Goal: Information Seeking & Learning: Learn about a topic

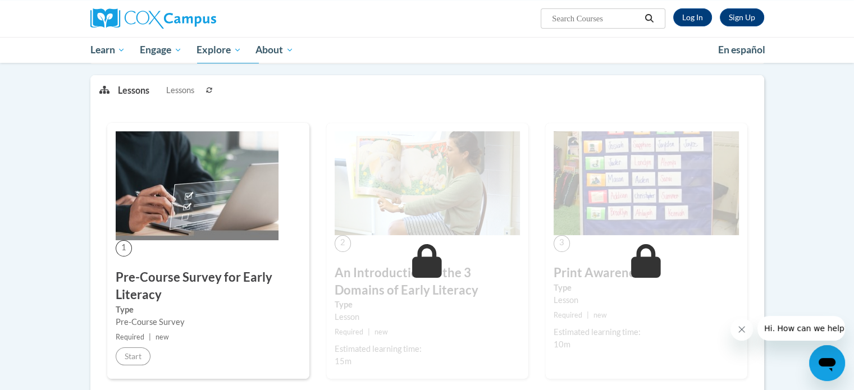
scroll to position [281, 0]
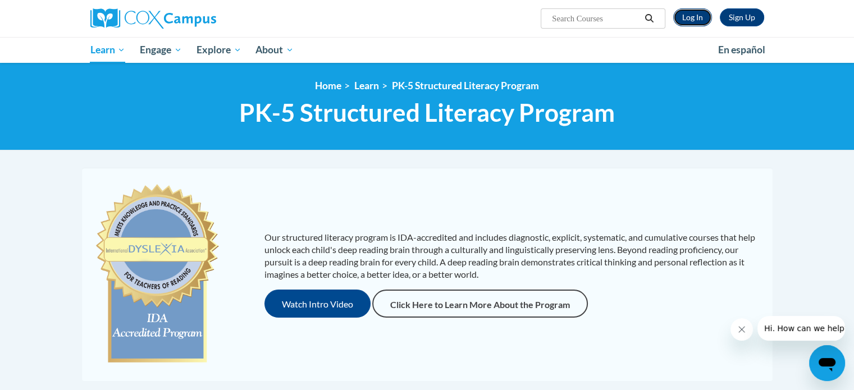
click at [690, 26] on link "Log In" at bounding box center [692, 17] width 39 height 18
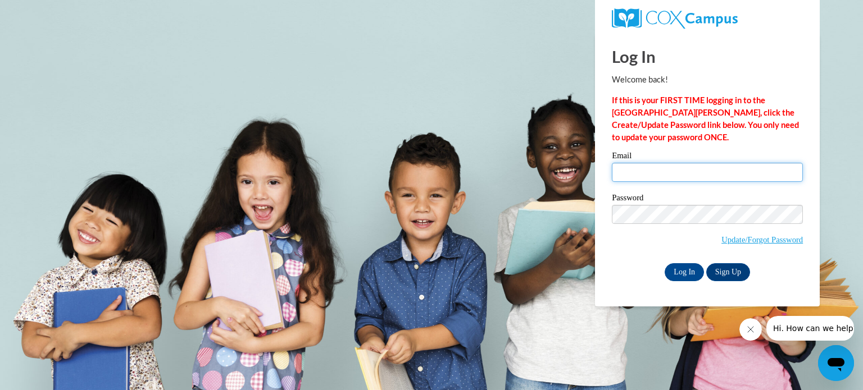
click at [737, 174] on input "Email" at bounding box center [707, 172] width 191 height 19
type input "erin.cleveland@wrps.net"
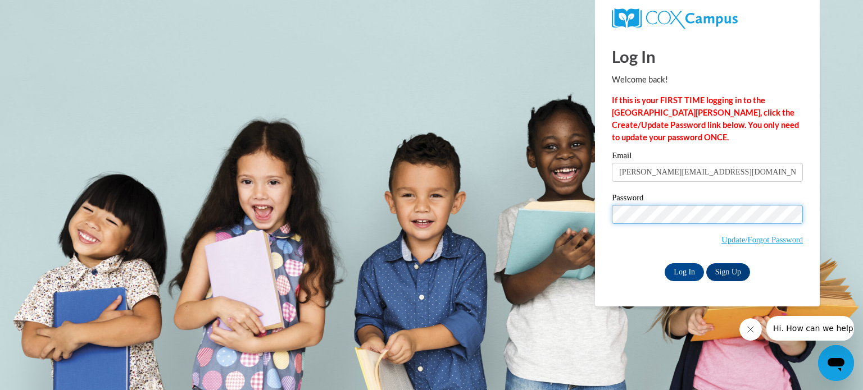
click at [664, 263] on input "Log In" at bounding box center [683, 272] width 39 height 18
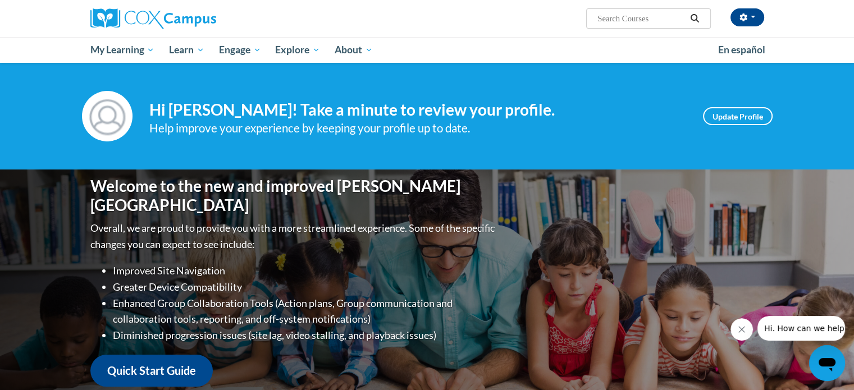
scroll to position [225, 0]
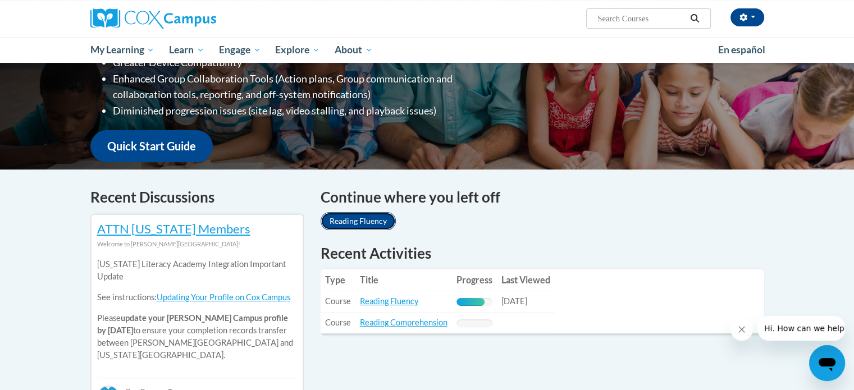
click at [363, 225] on link "Reading Fluency" at bounding box center [358, 221] width 75 height 18
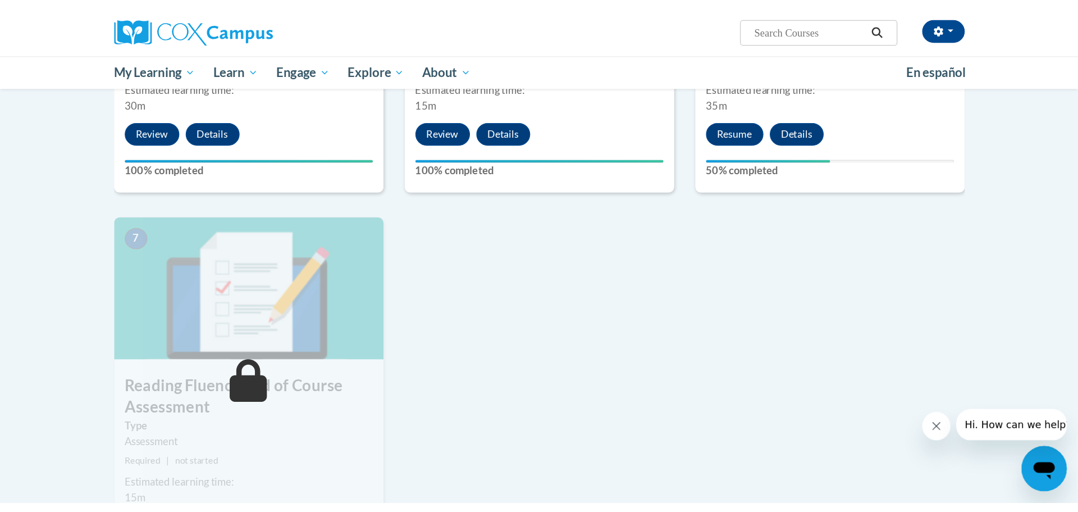
scroll to position [730, 0]
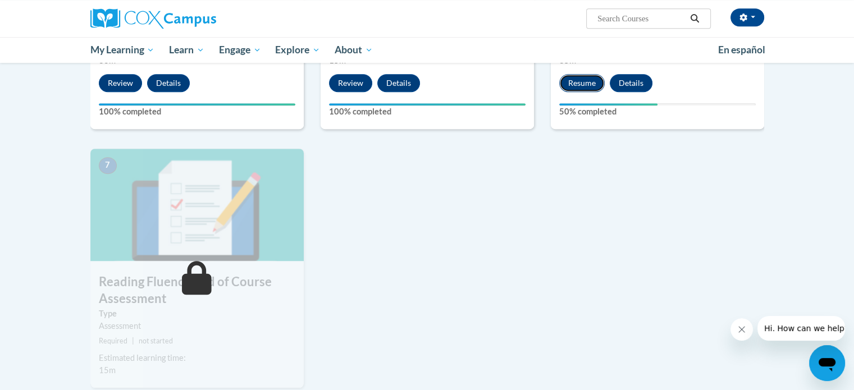
click at [572, 88] on button "Resume" at bounding box center [581, 83] width 45 height 18
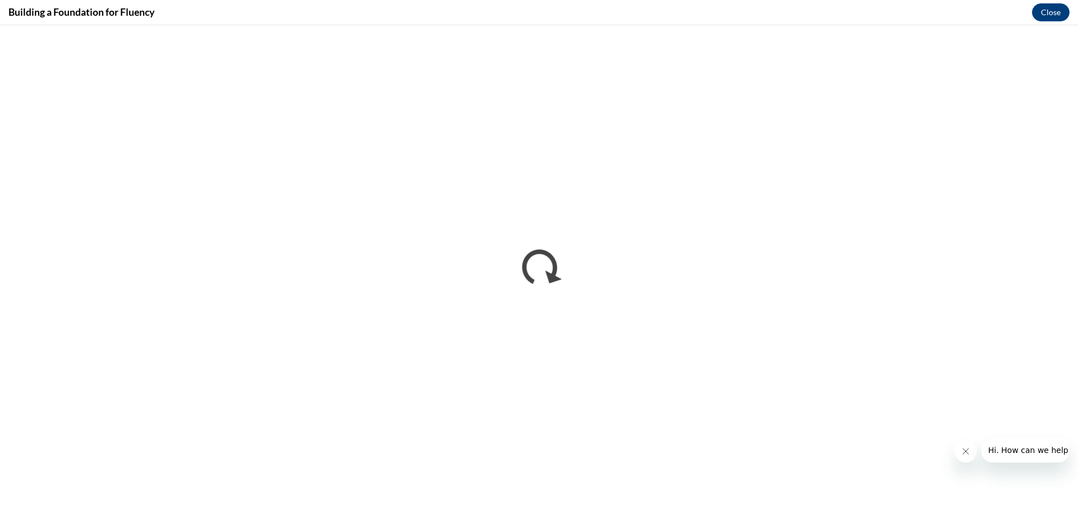
scroll to position [0, 0]
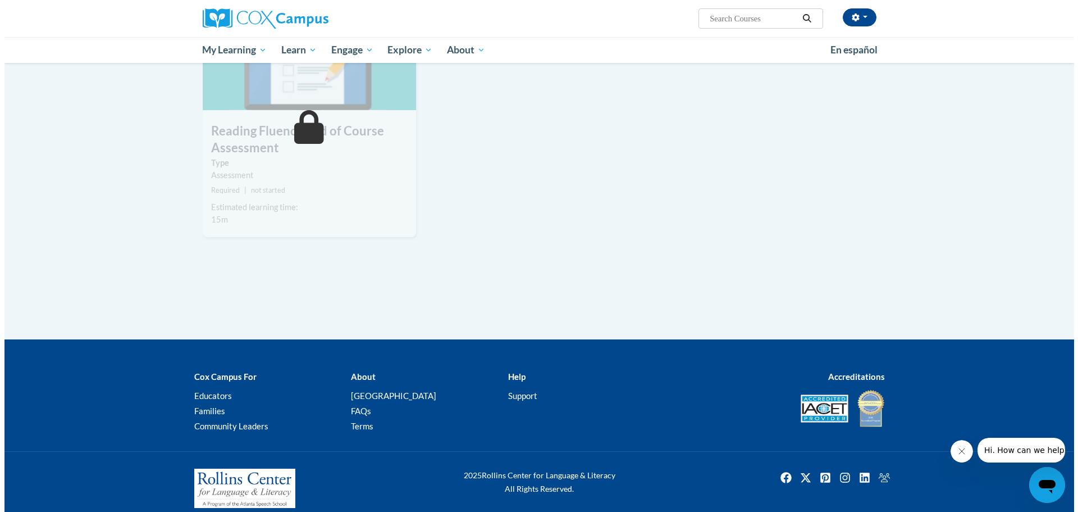
scroll to position [657, 0]
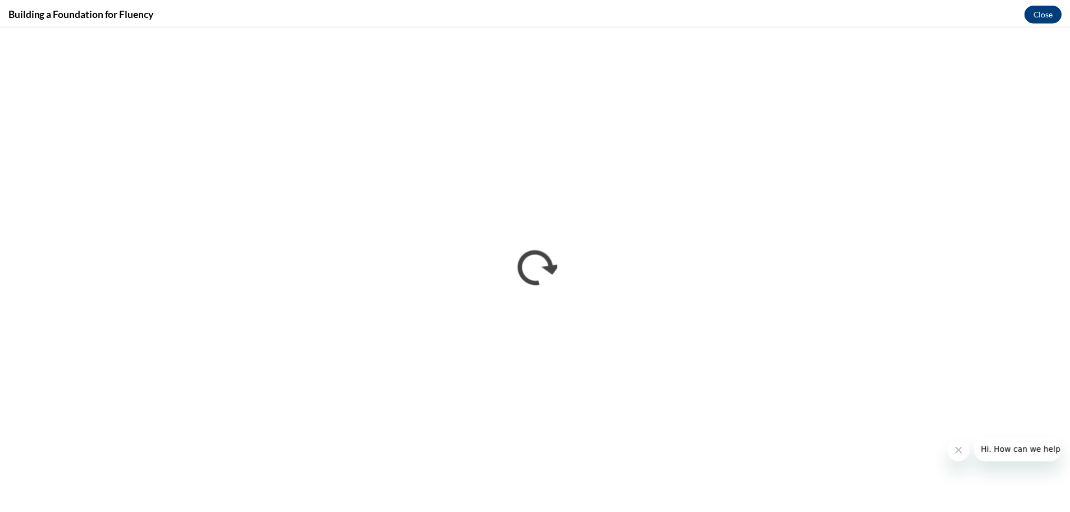
scroll to position [0, 0]
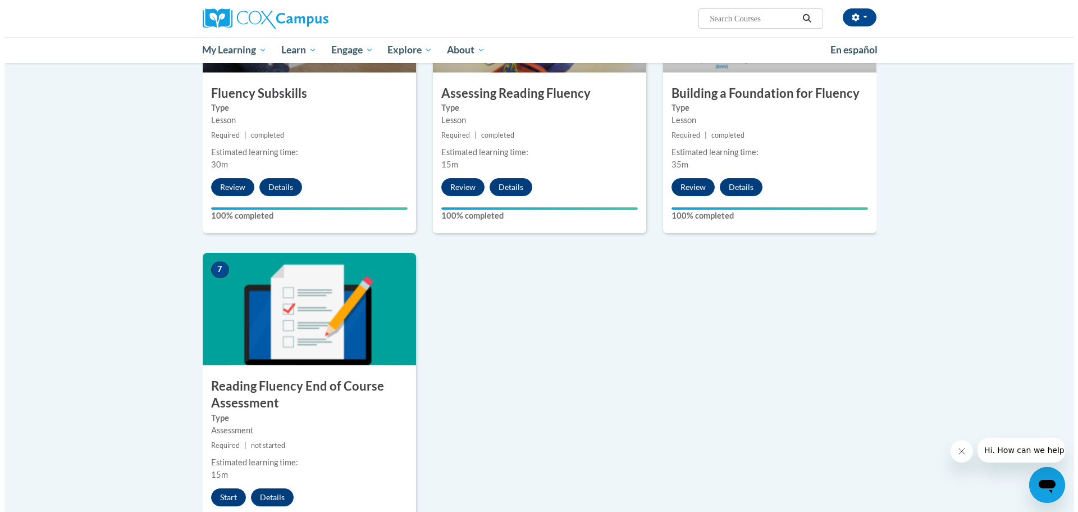
scroll to position [712, 0]
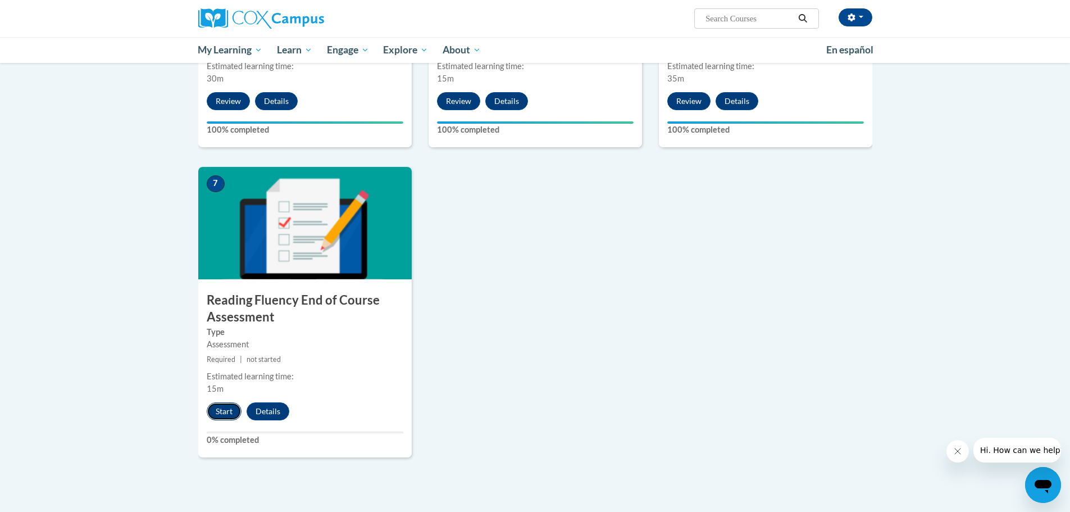
click at [219, 405] on button "Start" at bounding box center [224, 411] width 35 height 18
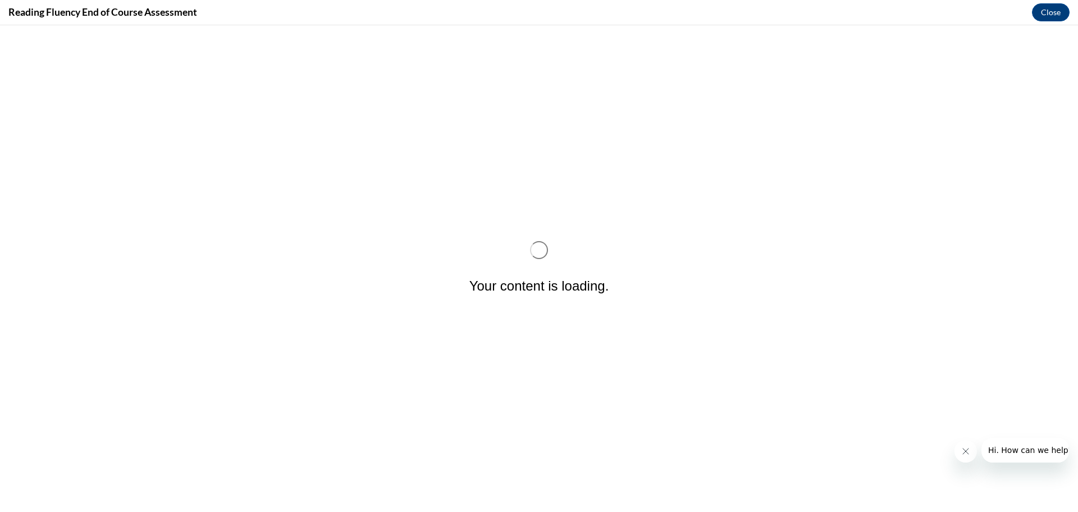
scroll to position [0, 0]
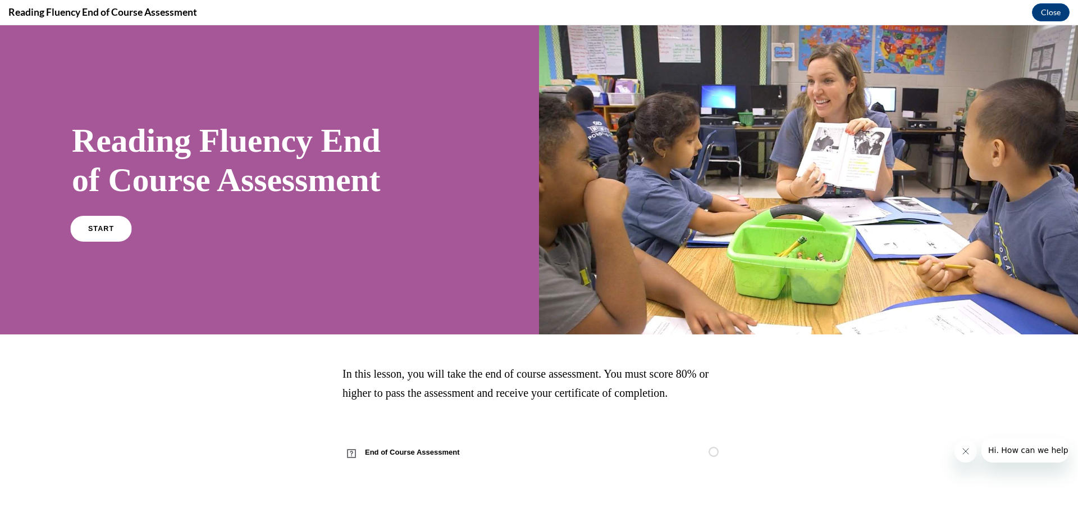
click at [102, 231] on span "START" at bounding box center [101, 228] width 26 height 8
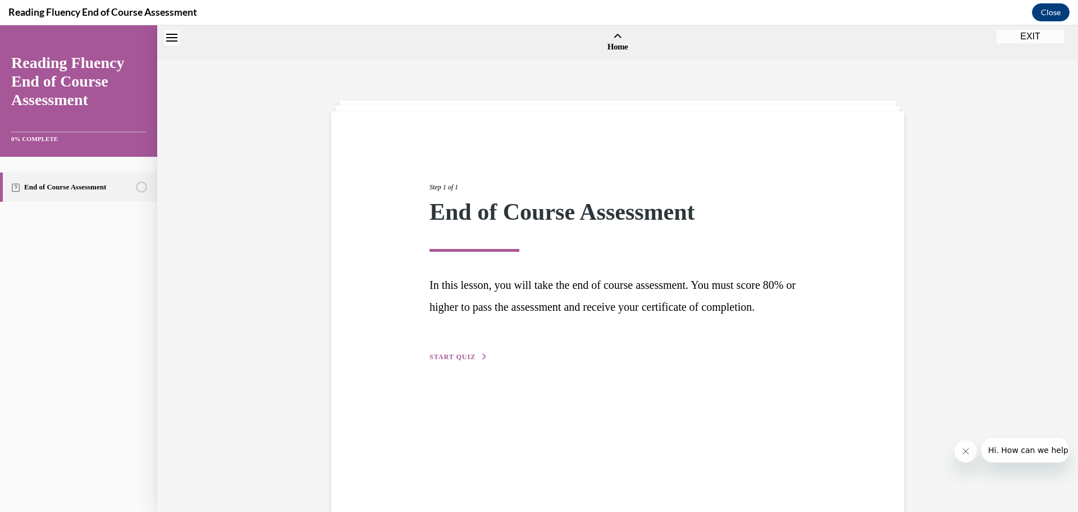
scroll to position [35, 0]
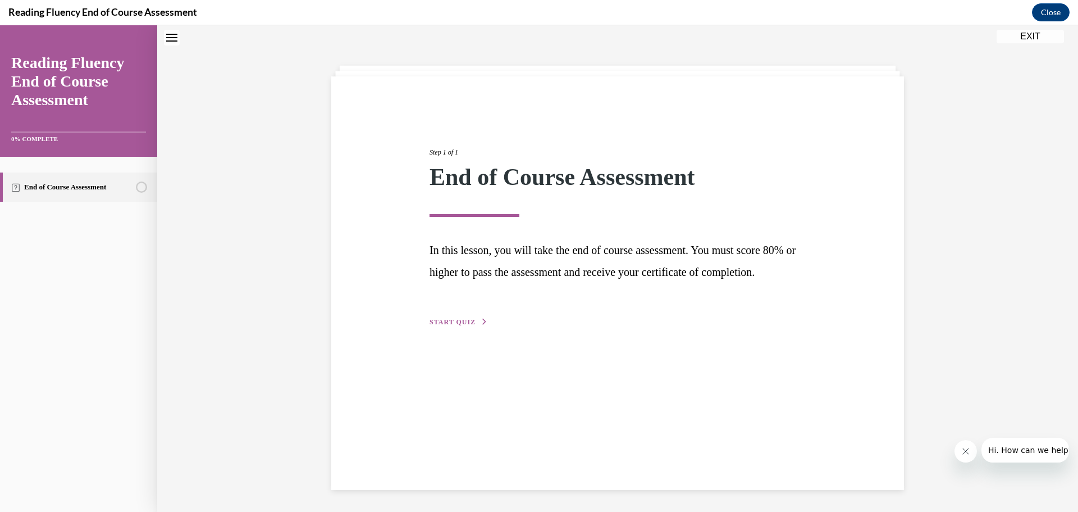
click at [438, 326] on span "START QUIZ" at bounding box center [453, 322] width 46 height 8
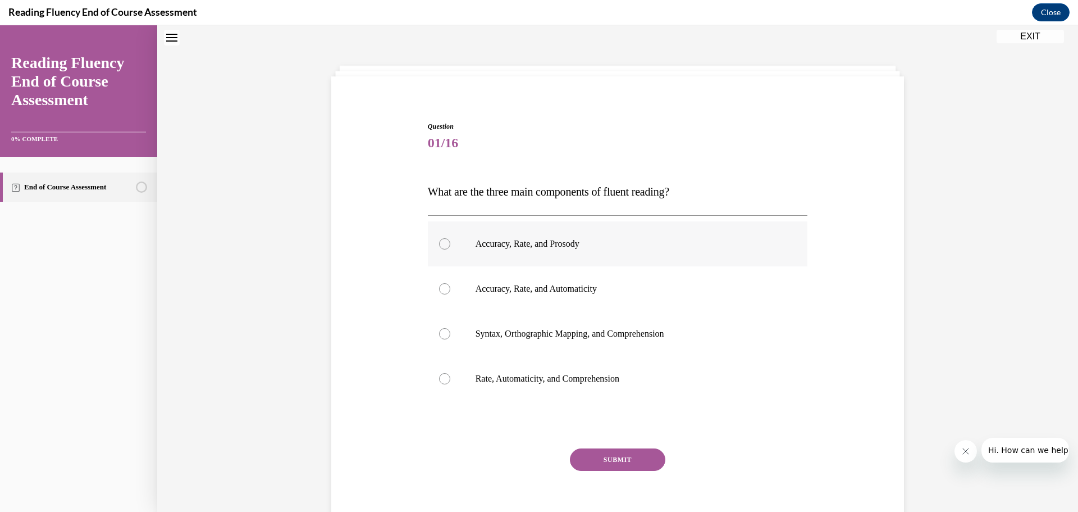
click at [440, 244] on div at bounding box center [444, 243] width 11 height 11
click at [440, 244] on input "Accuracy, Rate, and Prosody" at bounding box center [444, 243] width 11 height 11
radio input "true"
click at [633, 466] on button "SUBMIT" at bounding box center [617, 459] width 95 height 22
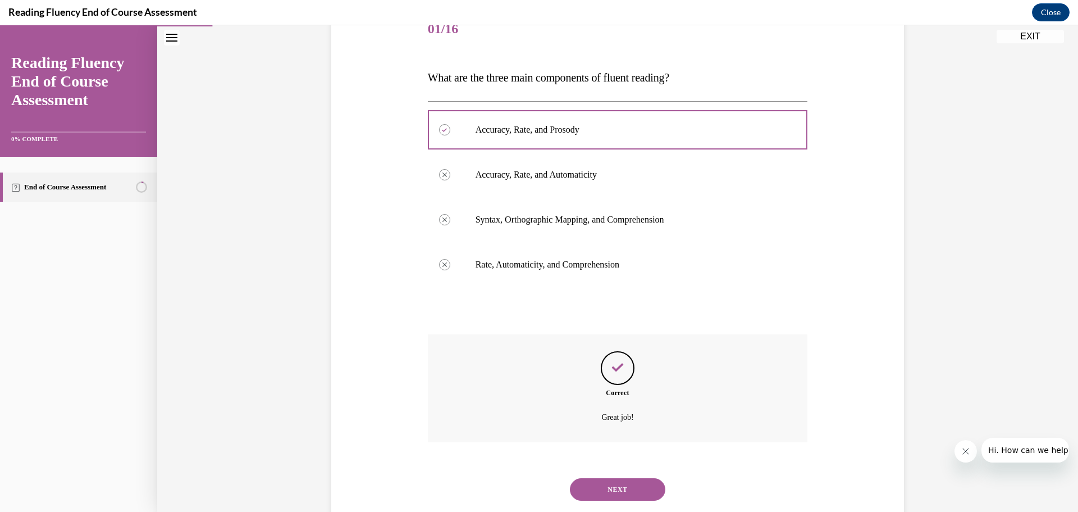
scroll to position [177, 0]
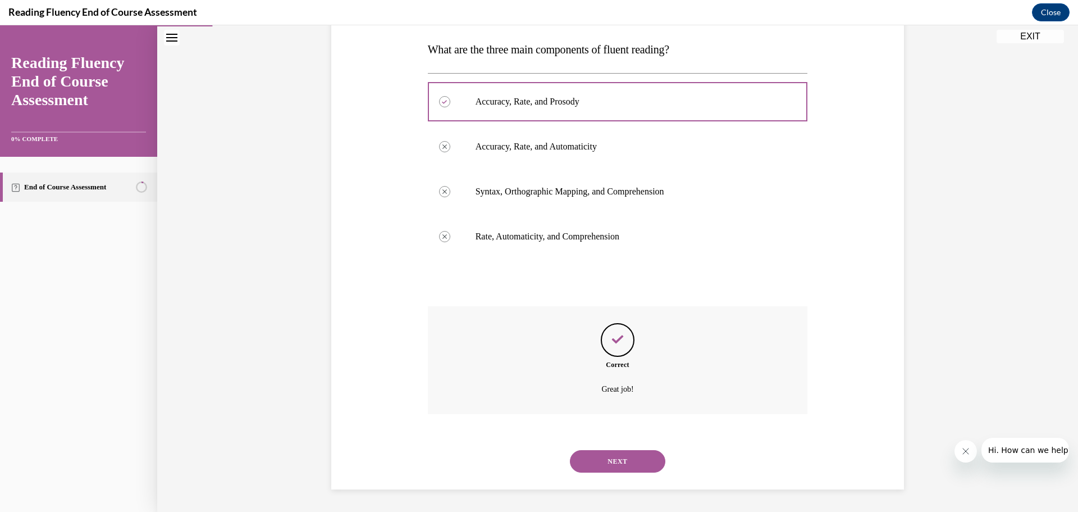
click at [610, 462] on button "NEXT" at bounding box center [617, 461] width 95 height 22
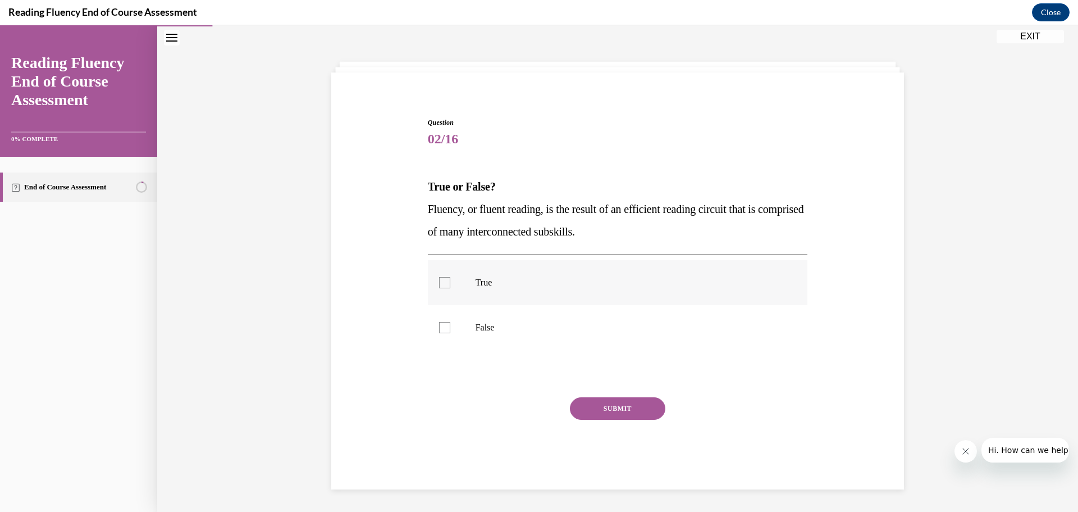
click at [441, 287] on div at bounding box center [444, 282] width 11 height 11
click at [441, 287] on input "True" at bounding box center [444, 282] width 11 height 11
checkbox input "true"
click at [579, 413] on button "SUBMIT" at bounding box center [617, 408] width 95 height 22
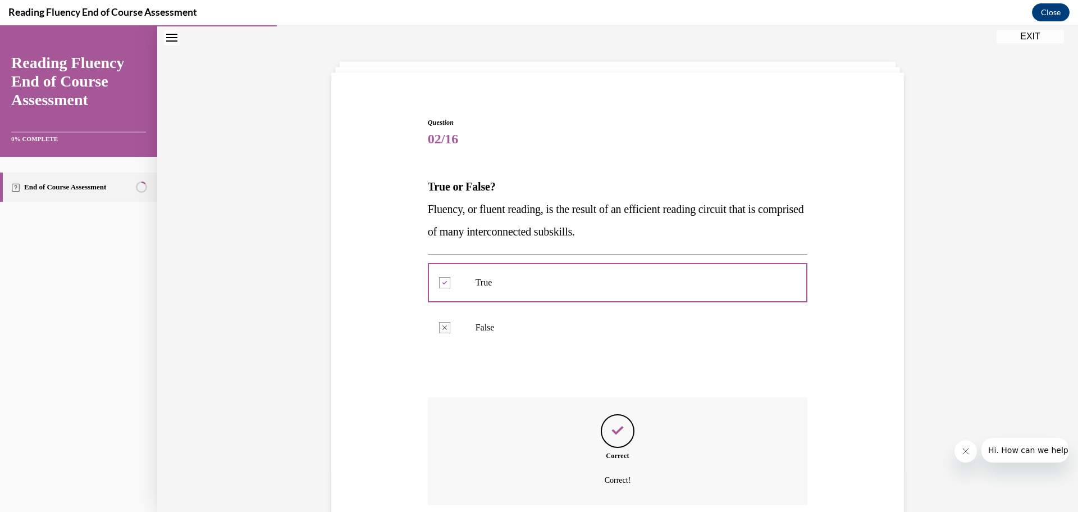
scroll to position [130, 0]
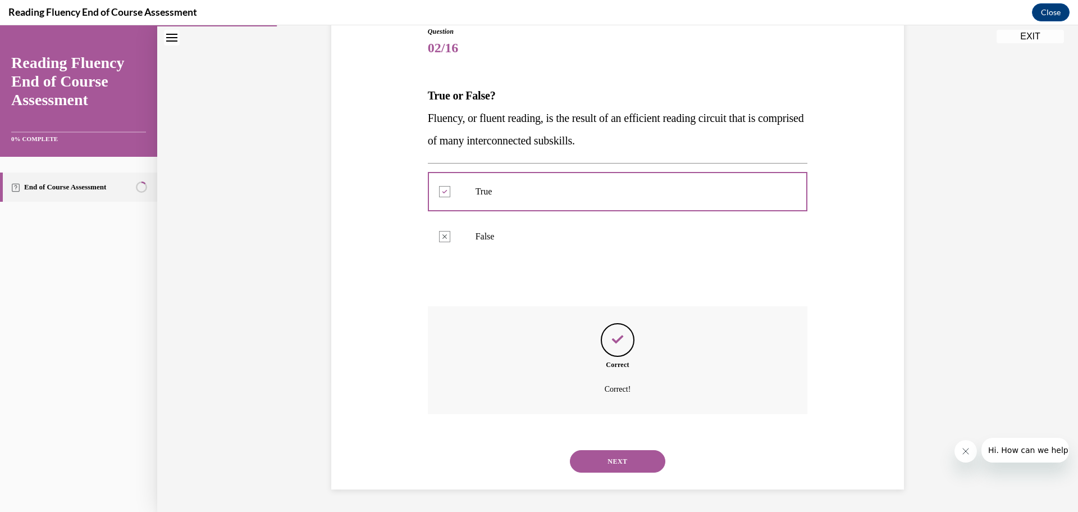
click at [603, 468] on button "NEXT" at bounding box center [617, 461] width 95 height 22
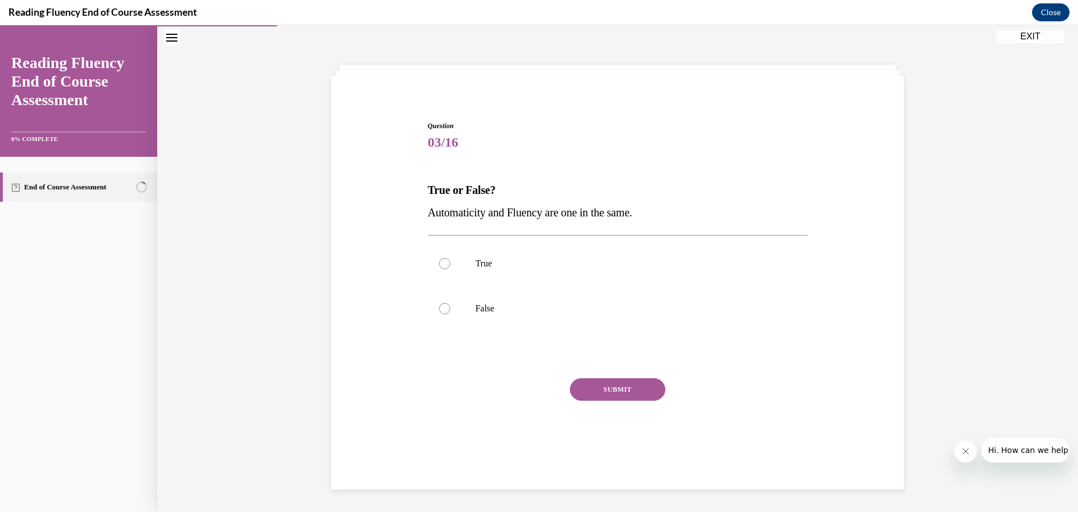
scroll to position [35, 0]
click at [439, 311] on div at bounding box center [444, 308] width 11 height 11
click at [439, 311] on input "False" at bounding box center [444, 308] width 11 height 11
radio input "true"
click at [601, 389] on button "SUBMIT" at bounding box center [617, 389] width 95 height 22
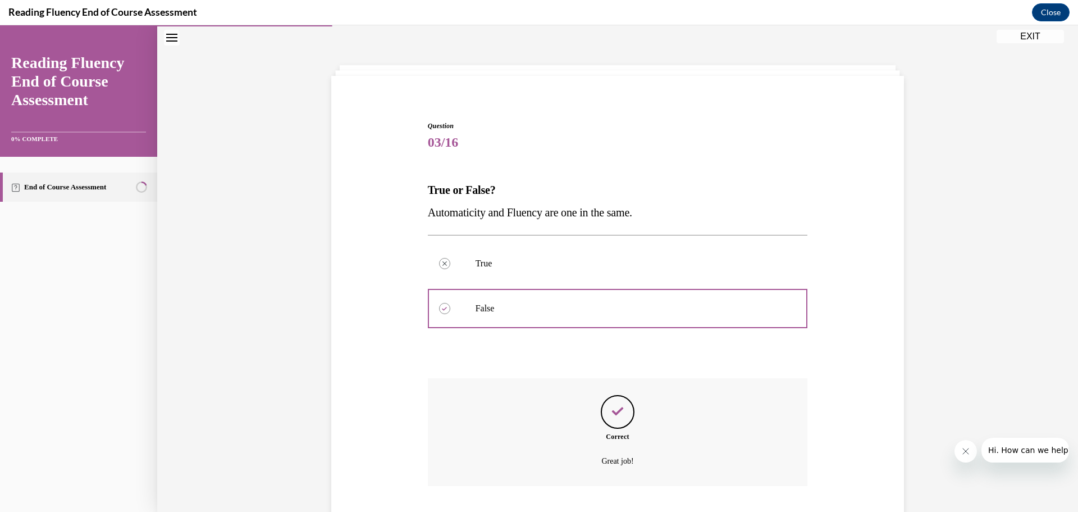
scroll to position [107, 0]
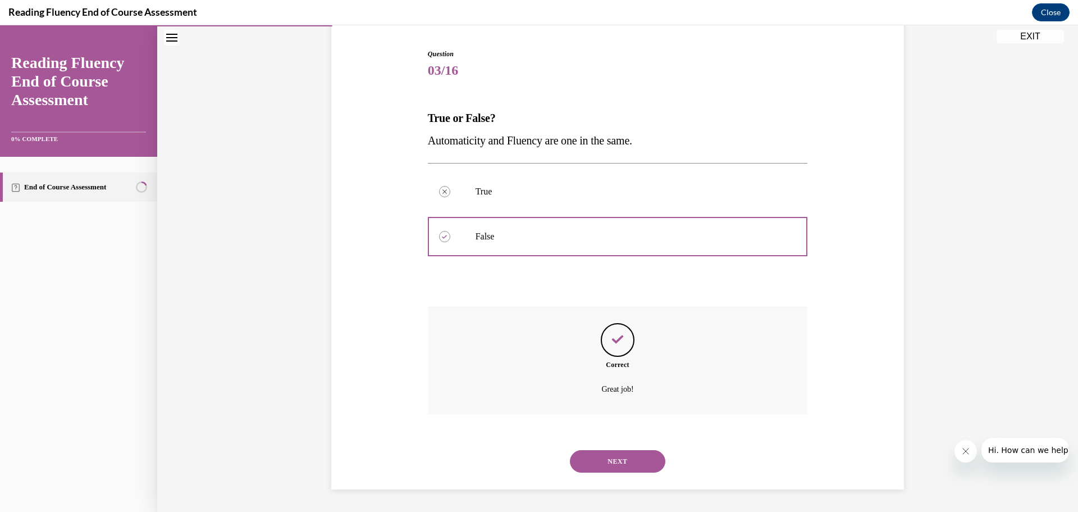
click at [600, 463] on button "NEXT" at bounding box center [617, 461] width 95 height 22
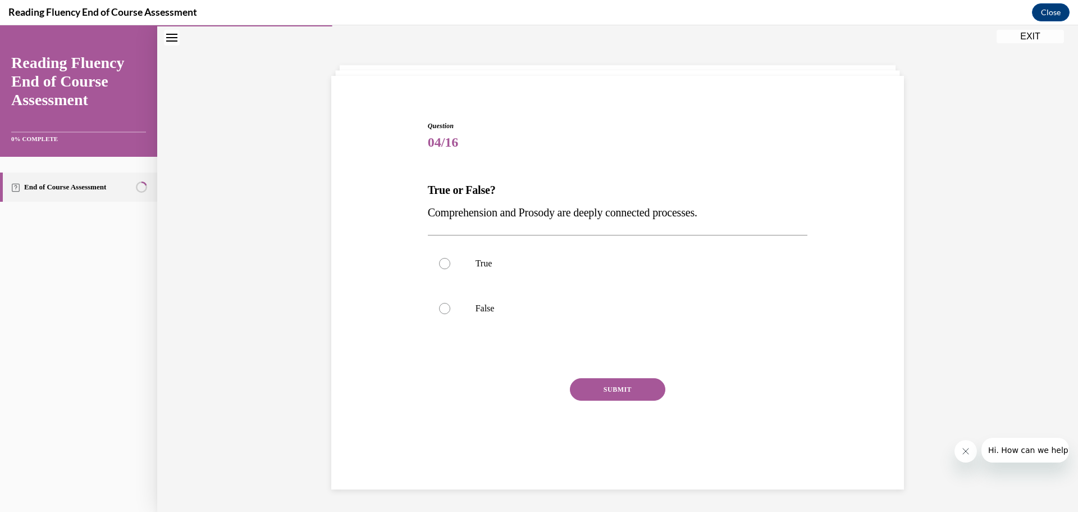
scroll to position [35, 0]
click at [439, 269] on label "True" at bounding box center [618, 263] width 380 height 45
click at [439, 269] on input "True" at bounding box center [444, 263] width 11 height 11
radio input "true"
click at [584, 398] on button "SUBMIT" at bounding box center [617, 389] width 95 height 22
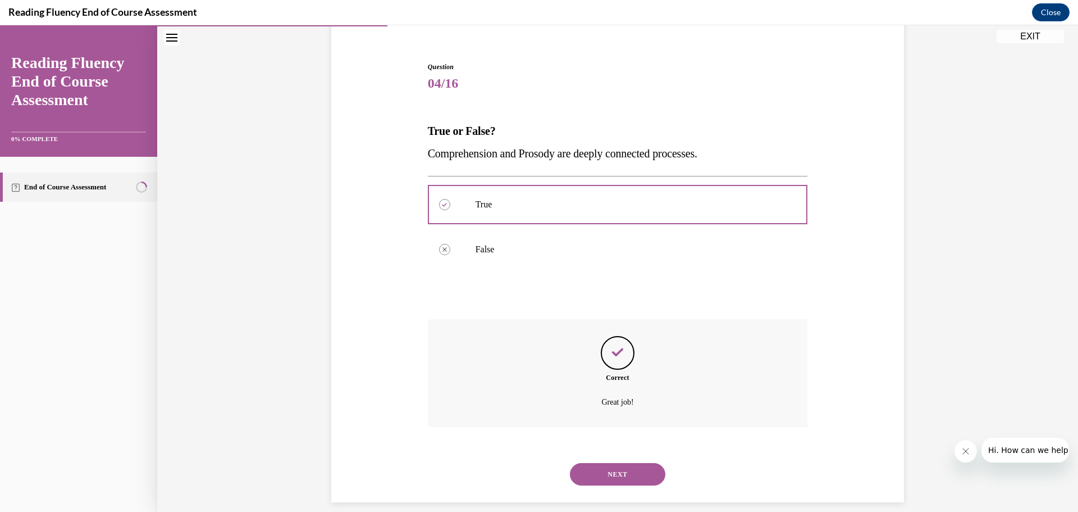
scroll to position [107, 0]
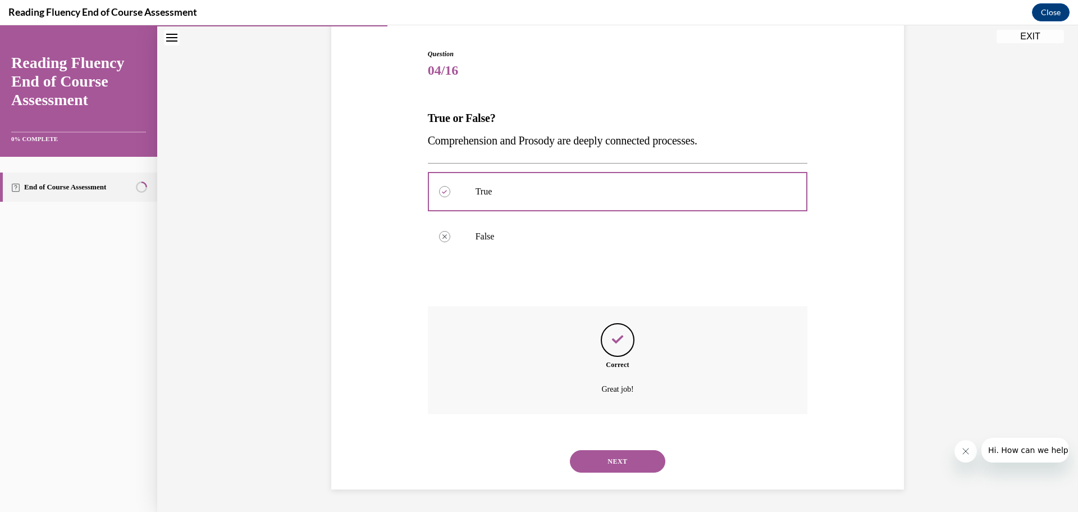
click at [612, 464] on button "NEXT" at bounding box center [617, 461] width 95 height 22
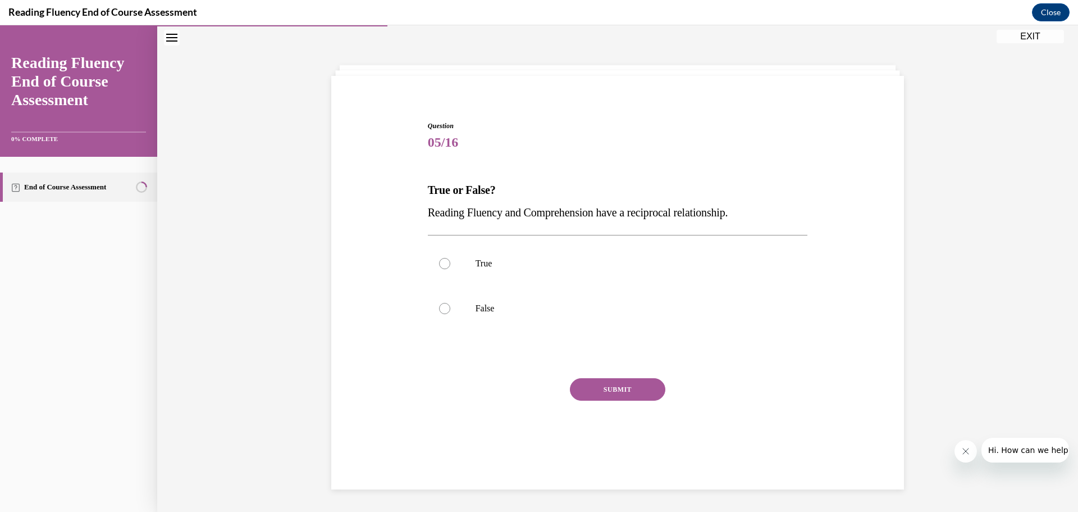
scroll to position [35, 0]
click at [443, 265] on div at bounding box center [444, 263] width 11 height 11
click at [443, 265] on input "True" at bounding box center [444, 263] width 11 height 11
radio input "true"
click at [605, 395] on button "SUBMIT" at bounding box center [617, 389] width 95 height 22
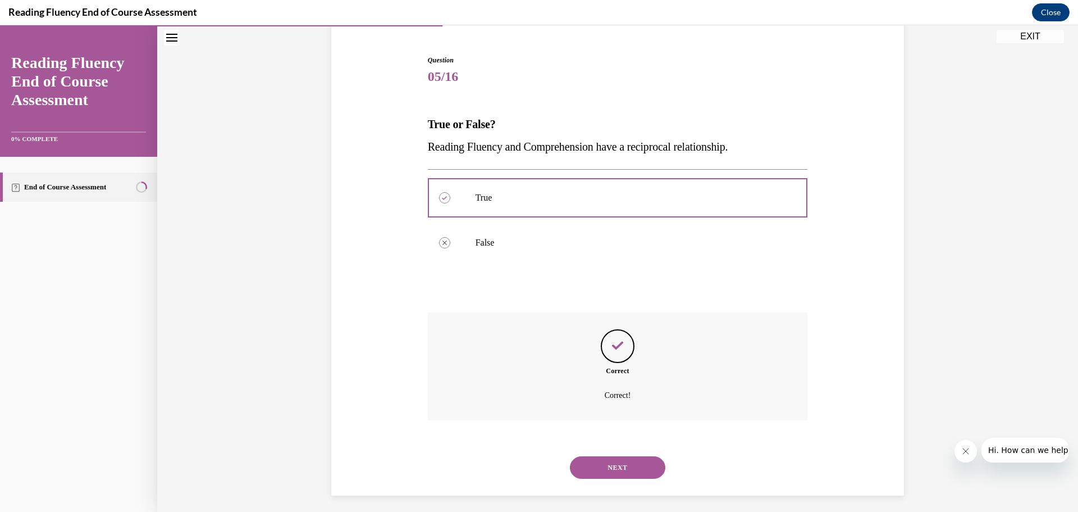
scroll to position [107, 0]
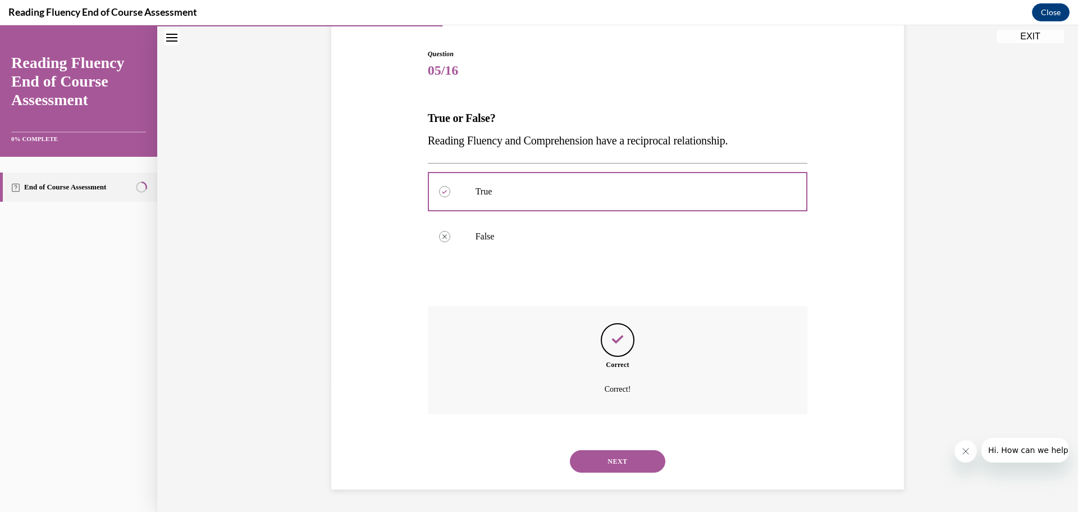
click at [577, 464] on button "NEXT" at bounding box center [617, 461] width 95 height 22
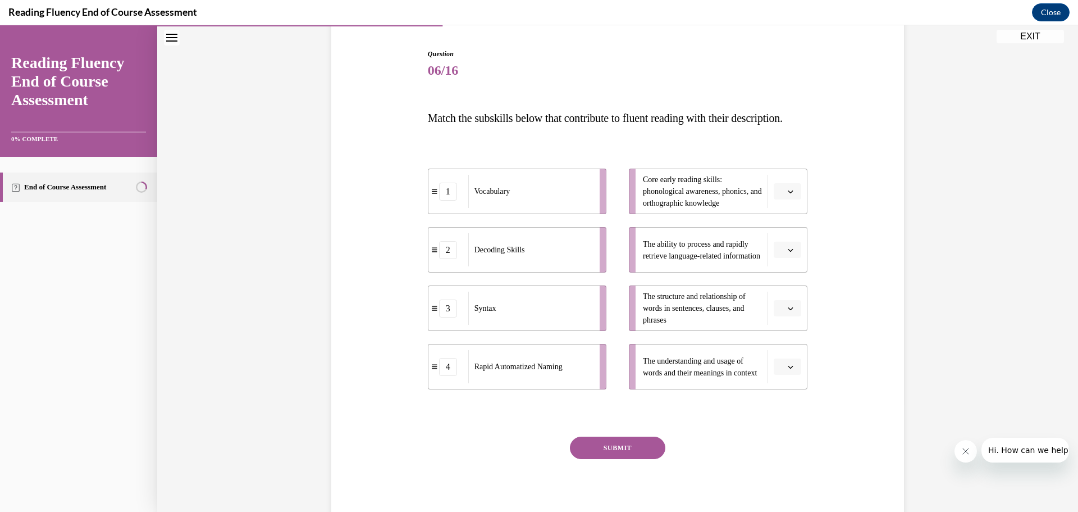
scroll to position [59, 0]
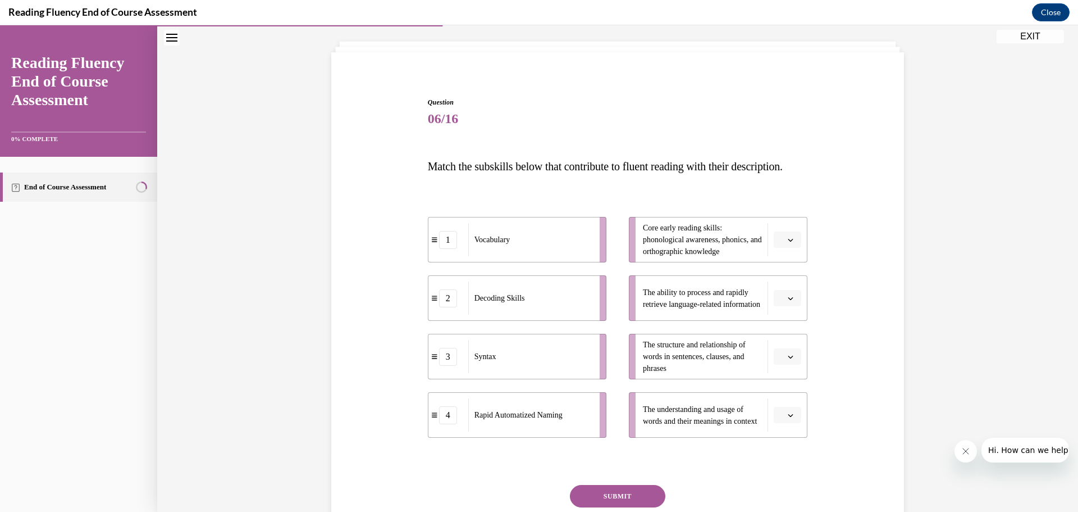
click at [788, 243] on icon "button" at bounding box center [791, 240] width 6 height 6
click at [784, 327] on div "2" at bounding box center [782, 332] width 28 height 22
click at [787, 302] on span "button" at bounding box center [791, 298] width 8 height 8
click at [783, 429] on div "4" at bounding box center [782, 435] width 28 height 22
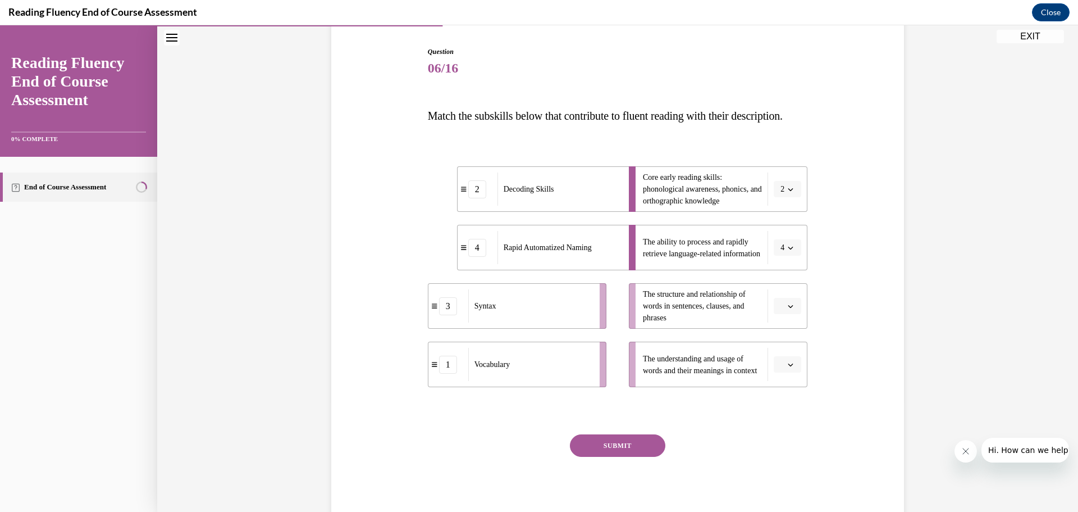
scroll to position [115, 0]
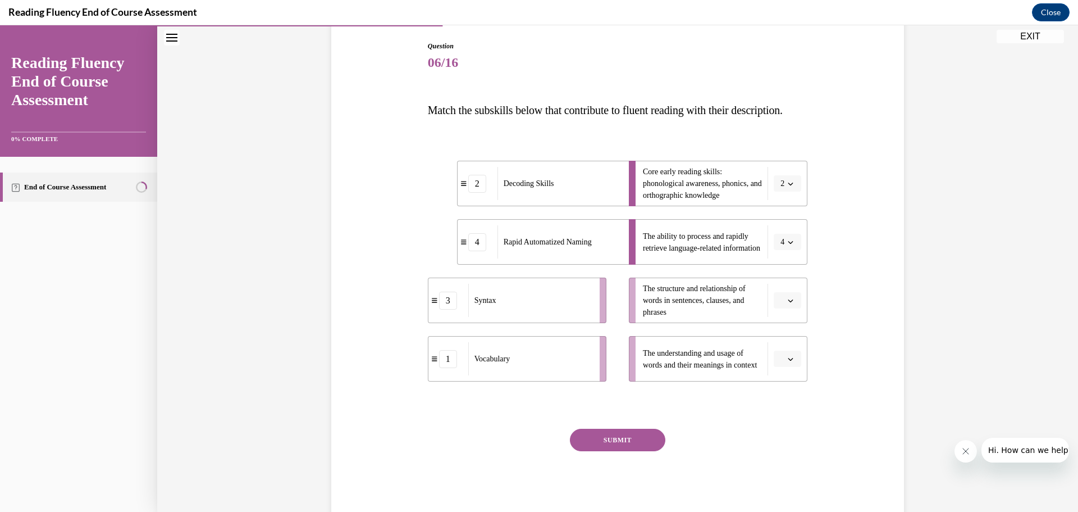
click at [788, 303] on icon "button" at bounding box center [791, 301] width 6 height 6
click at [785, 411] on div "3" at bounding box center [782, 415] width 28 height 22
click at [790, 367] on button "button" at bounding box center [788, 358] width 28 height 17
click at [783, 422] on div "1" at bounding box center [782, 428] width 28 height 22
click at [635, 451] on button "SUBMIT" at bounding box center [617, 440] width 95 height 22
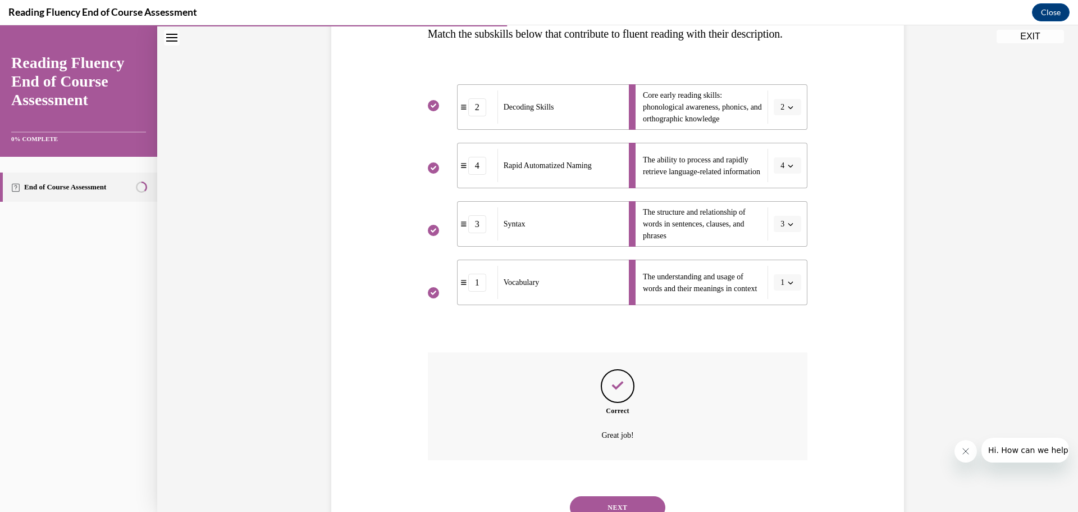
scroll to position [260, 0]
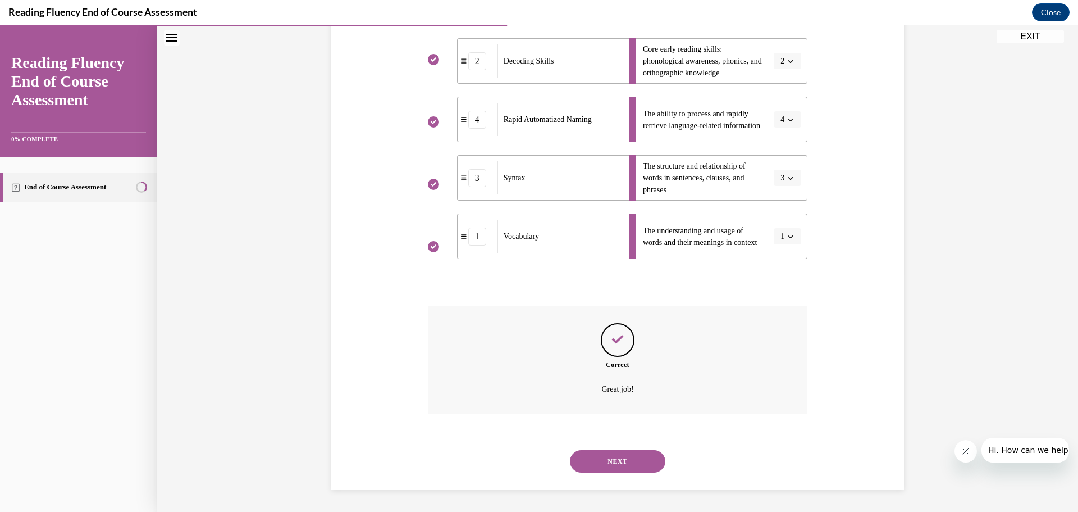
click at [621, 464] on button "NEXT" at bounding box center [617, 461] width 95 height 22
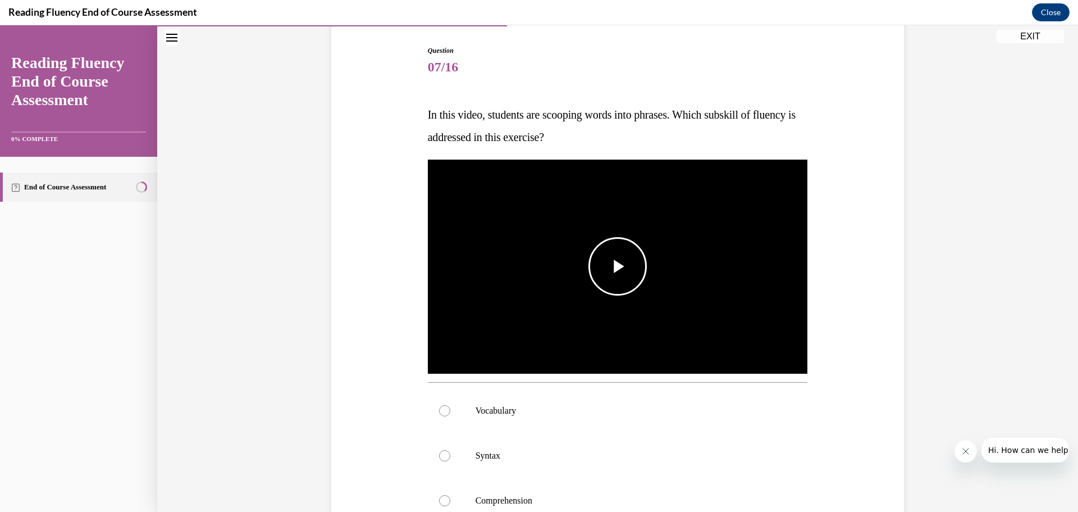
scroll to position [112, 0]
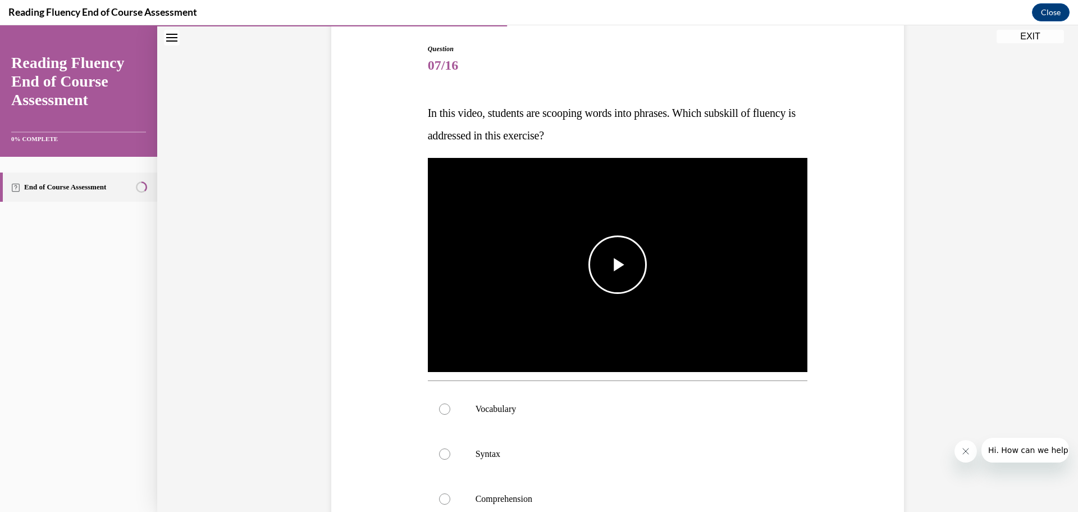
click at [618, 265] on span "Video player" at bounding box center [618, 265] width 0 height 0
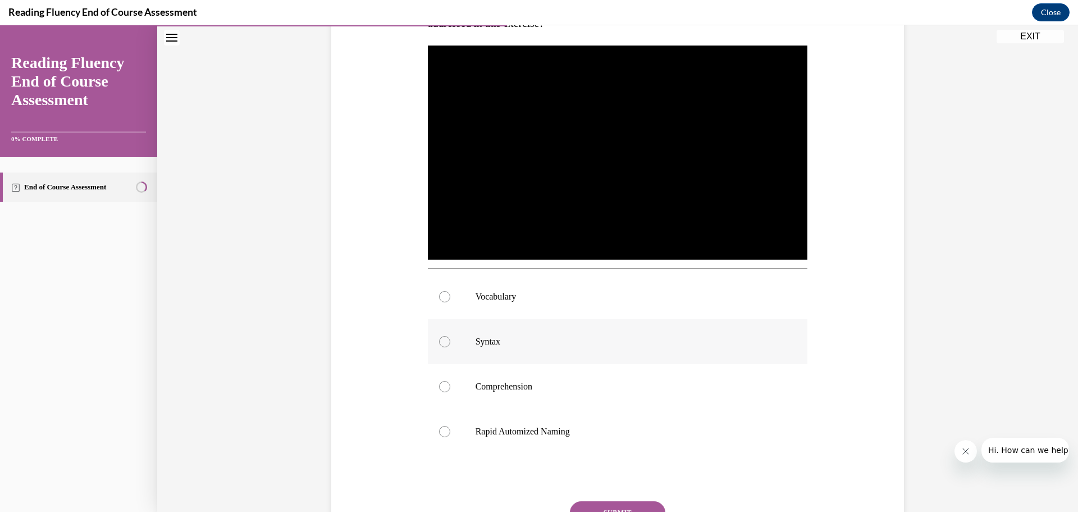
click at [443, 343] on div at bounding box center [444, 341] width 11 height 11
click at [443, 343] on input "Syntax" at bounding box center [444, 341] width 11 height 11
radio input "true"
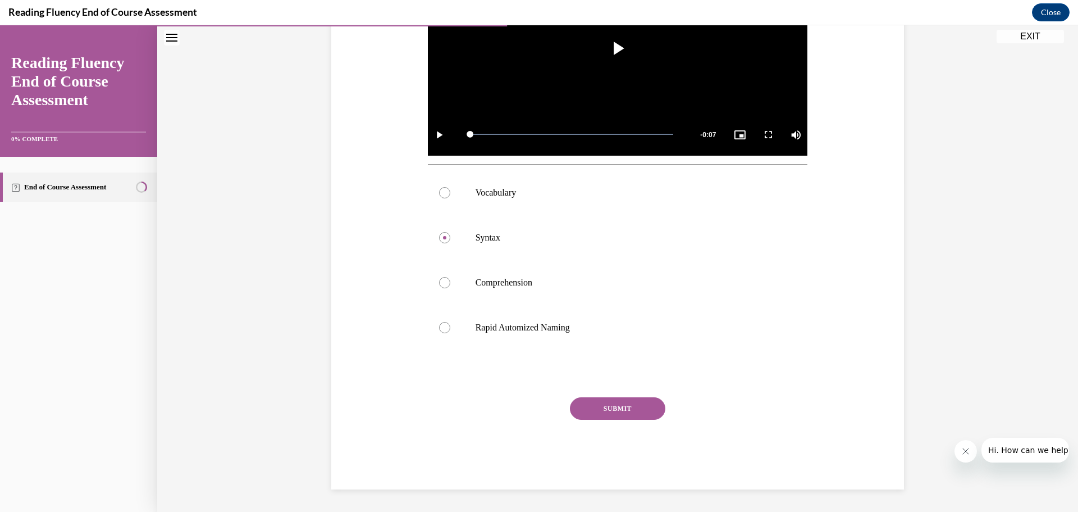
click at [626, 411] on button "SUBMIT" at bounding box center [617, 408] width 95 height 22
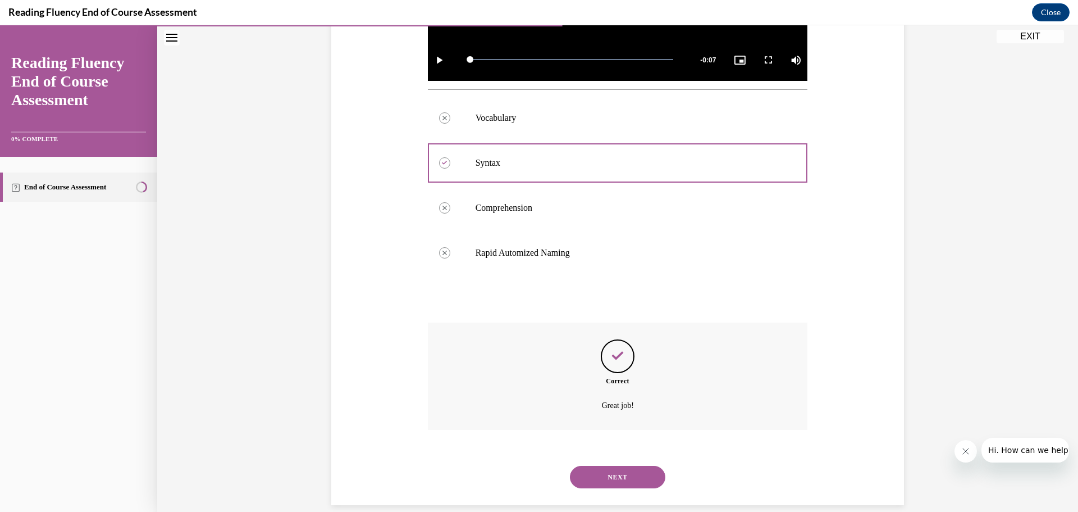
scroll to position [419, 0]
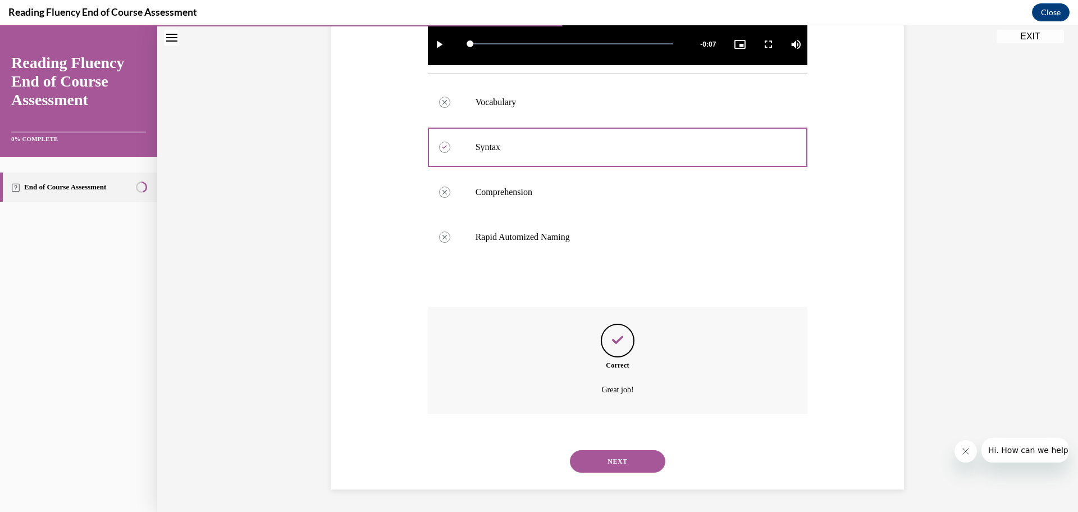
click at [608, 469] on button "NEXT" at bounding box center [617, 461] width 95 height 22
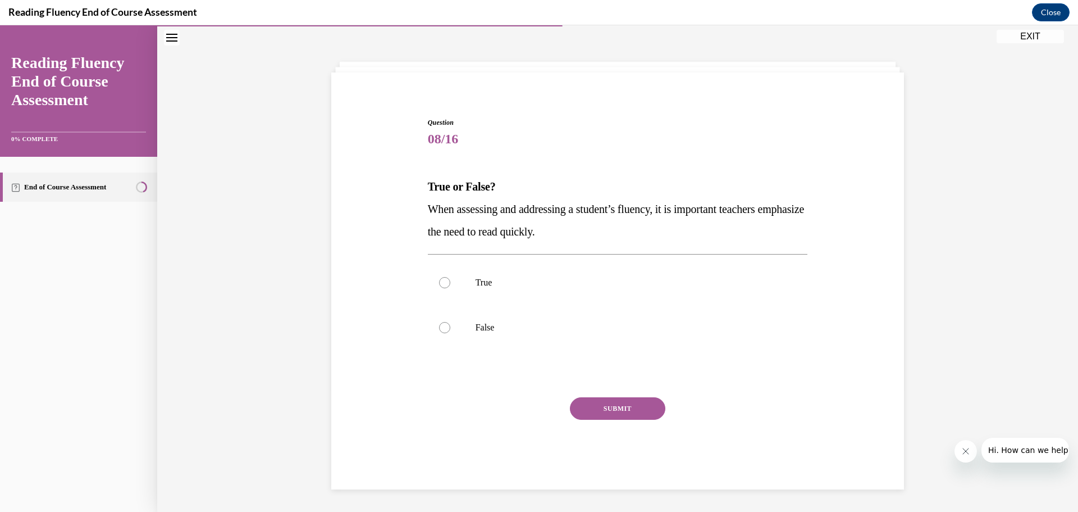
scroll to position [39, 0]
click at [441, 332] on div at bounding box center [444, 327] width 11 height 11
click at [441, 332] on input "False" at bounding box center [444, 327] width 11 height 11
radio input "true"
click at [634, 421] on div "SUBMIT" at bounding box center [618, 425] width 380 height 56
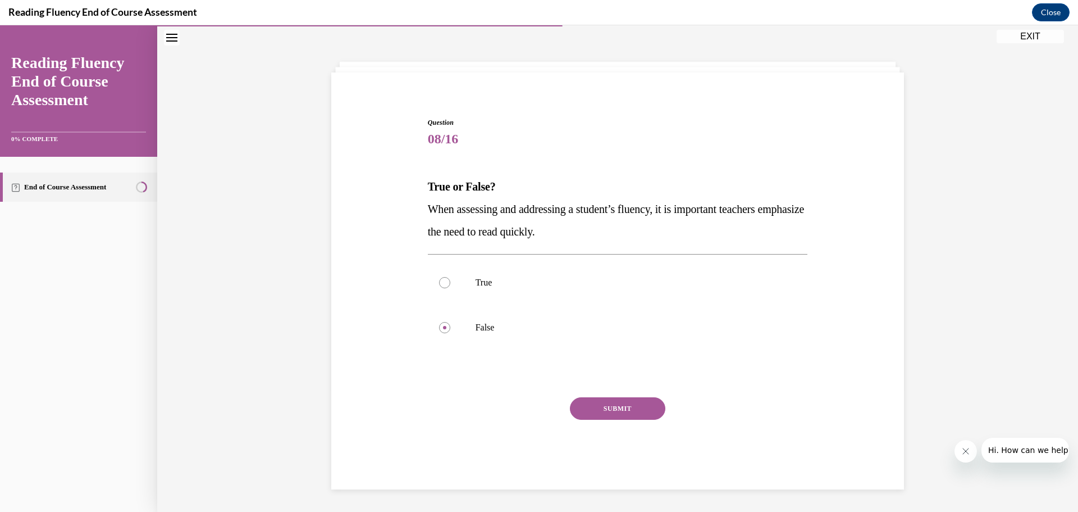
click at [634, 416] on button "SUBMIT" at bounding box center [617, 408] width 95 height 22
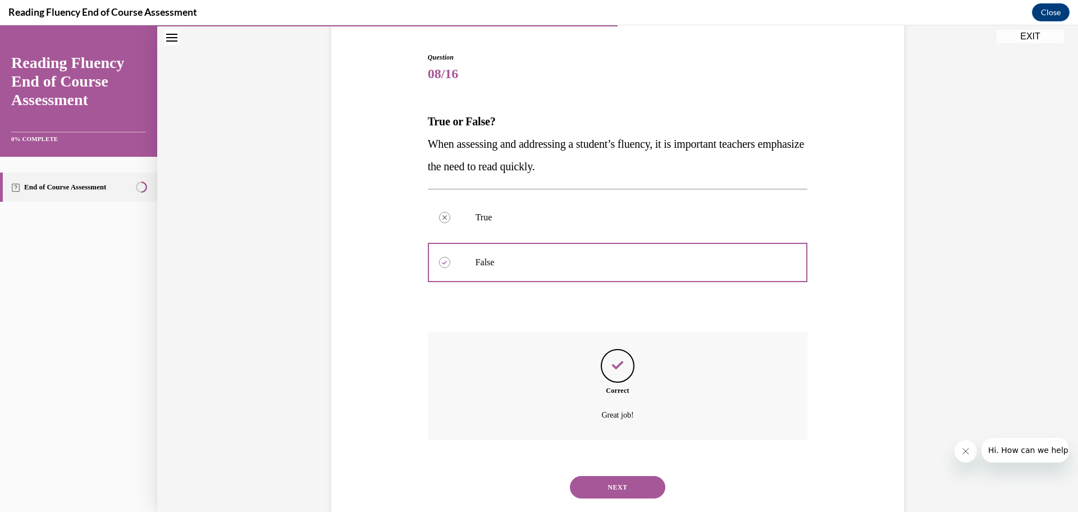
scroll to position [130, 0]
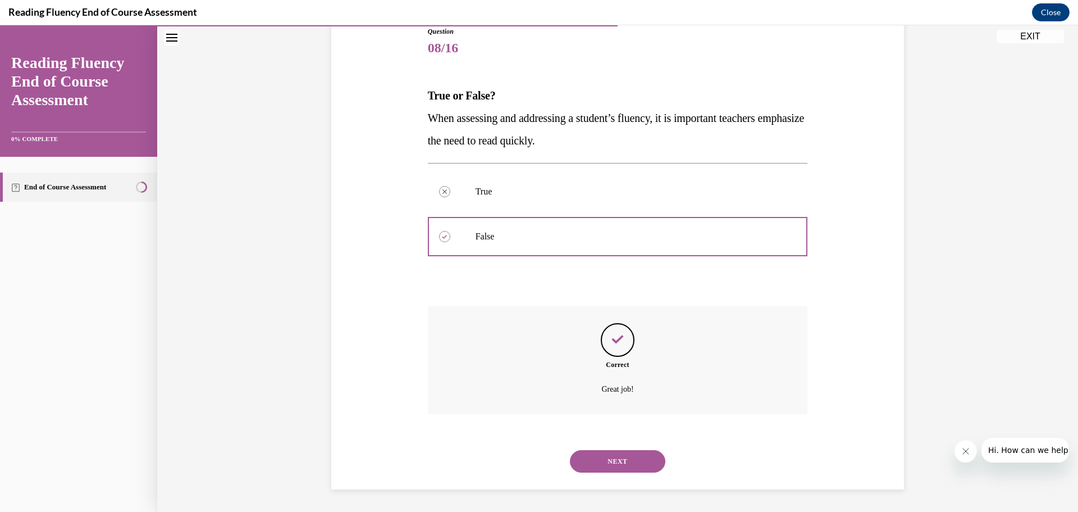
click at [591, 457] on button "NEXT" at bounding box center [617, 461] width 95 height 22
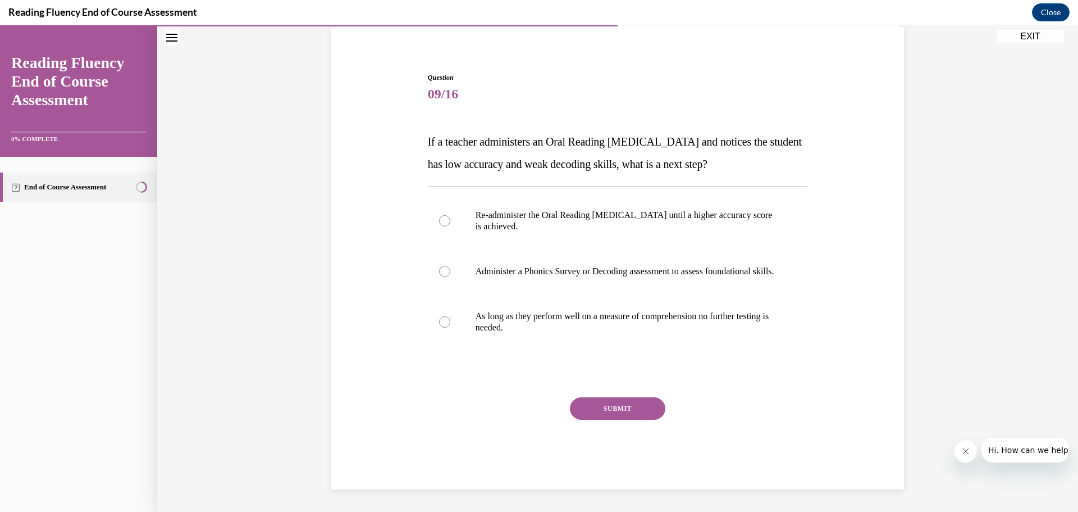
scroll to position [95, 0]
click at [441, 266] on div at bounding box center [444, 271] width 11 height 11
click at [441, 266] on input "Administer a Phonics Survey or Decoding assessment to assess foundational skill…" at bounding box center [444, 271] width 11 height 11
radio input "true"
click at [621, 409] on button "SUBMIT" at bounding box center [617, 408] width 95 height 22
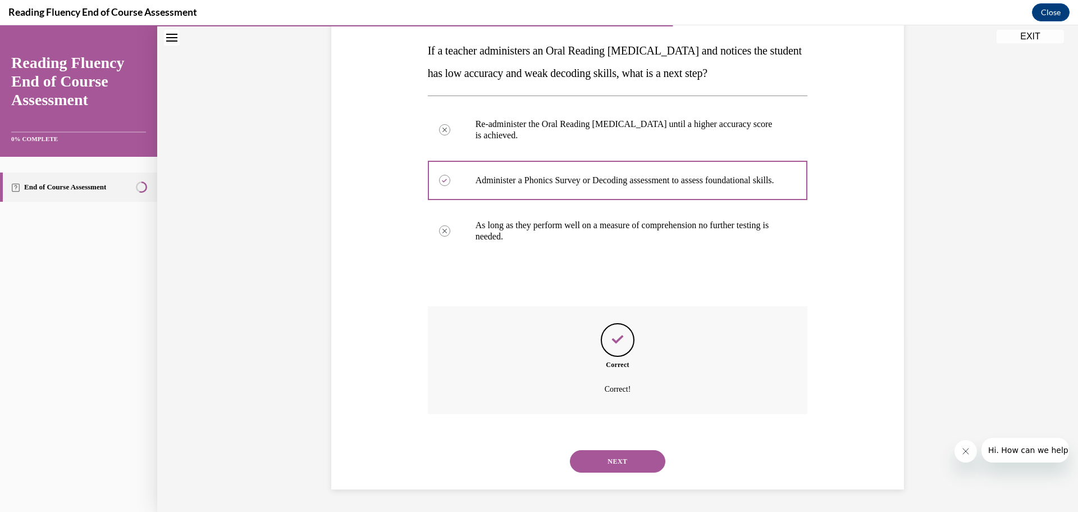
click at [608, 465] on button "NEXT" at bounding box center [617, 461] width 95 height 22
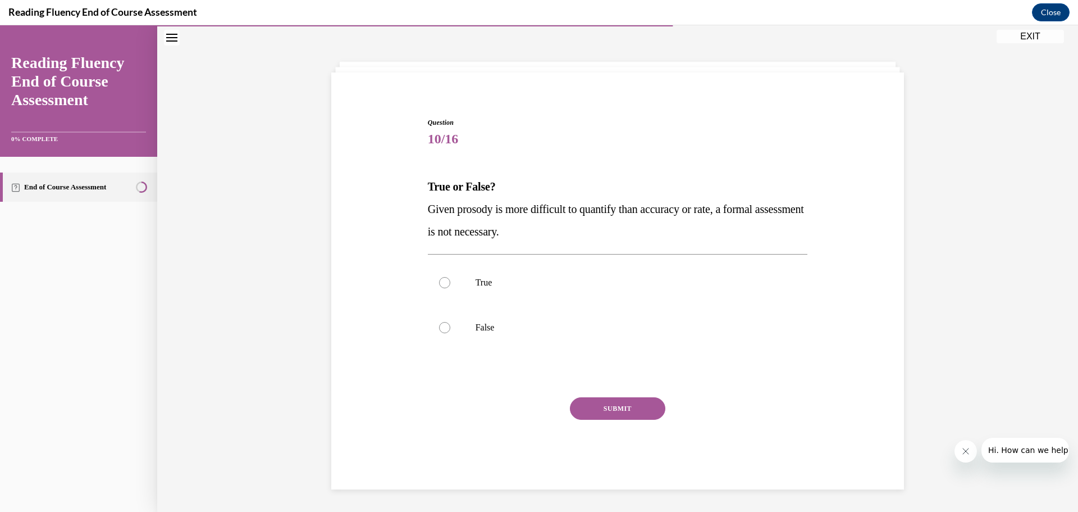
scroll to position [39, 0]
click at [439, 280] on div at bounding box center [444, 282] width 11 height 11
click at [439, 280] on input "True" at bounding box center [444, 282] width 11 height 11
radio input "true"
click at [626, 411] on button "SUBMIT" at bounding box center [617, 408] width 95 height 22
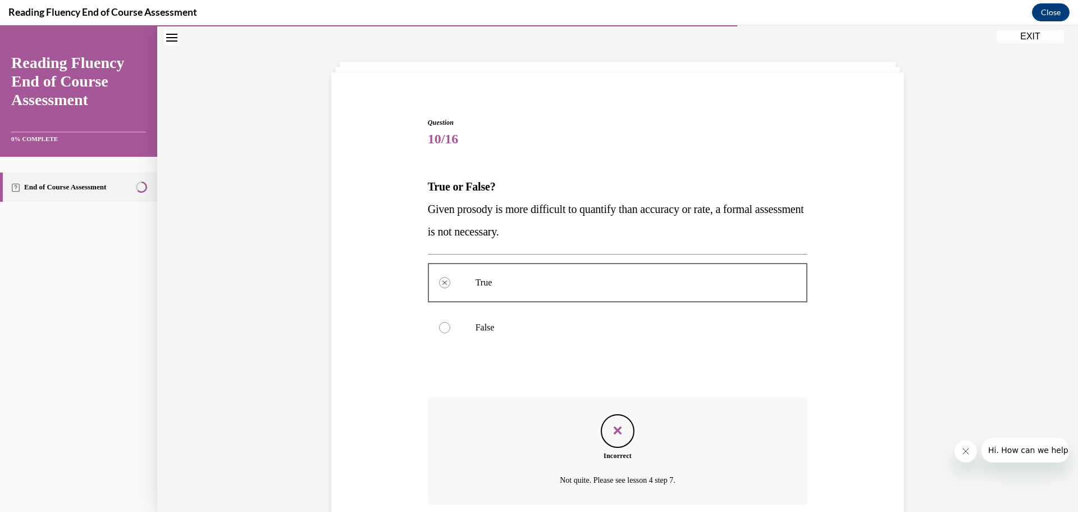
scroll to position [130, 0]
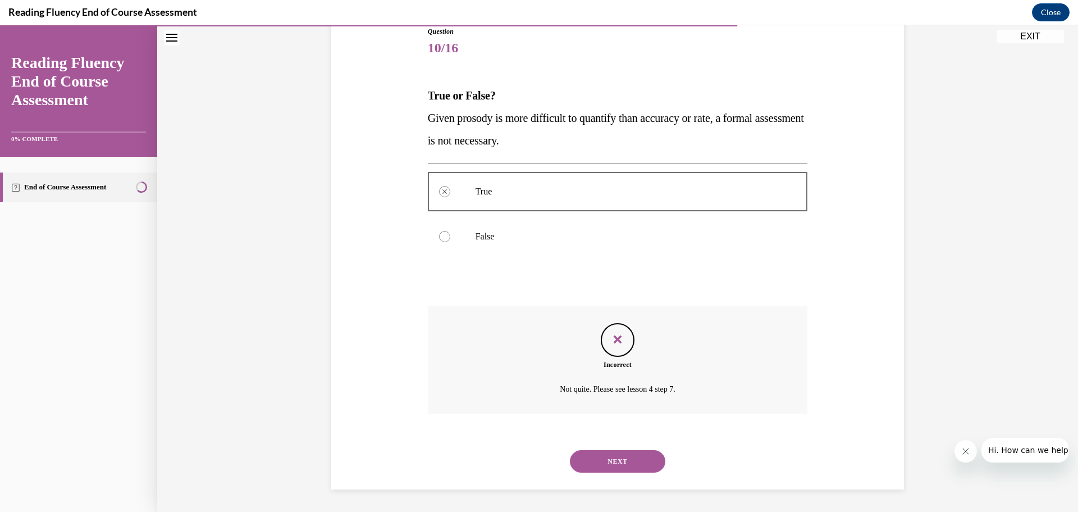
click at [622, 467] on button "NEXT" at bounding box center [617, 461] width 95 height 22
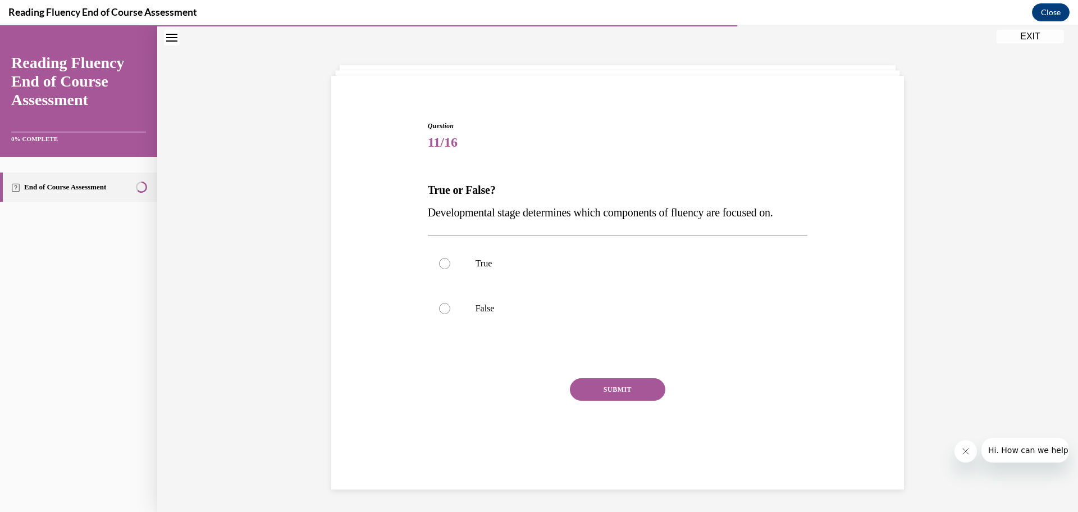
scroll to position [35, 0]
click at [441, 267] on div at bounding box center [444, 263] width 11 height 11
click at [441, 267] on input "True" at bounding box center [444, 263] width 11 height 11
radio input "true"
click at [636, 380] on button "SUBMIT" at bounding box center [617, 389] width 95 height 22
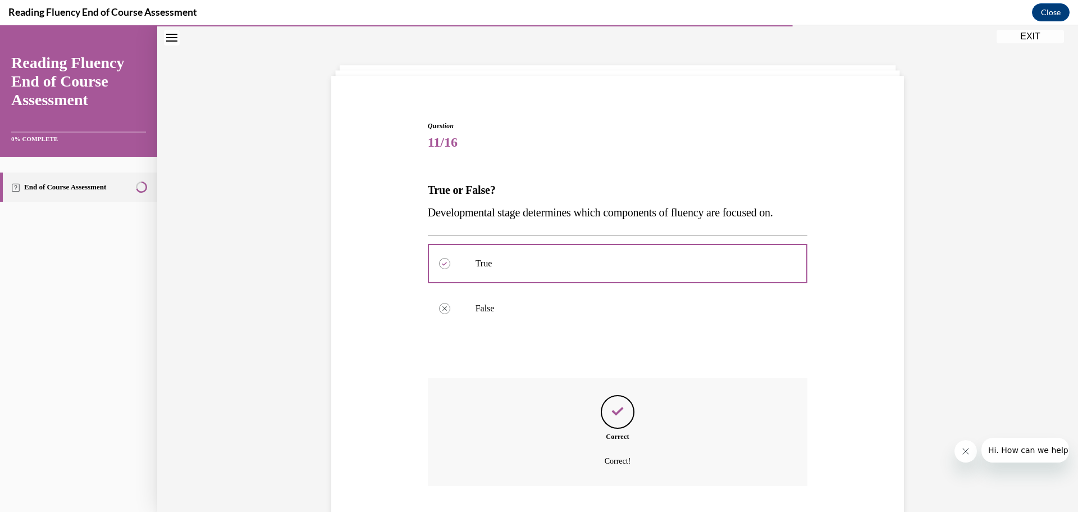
scroll to position [107, 0]
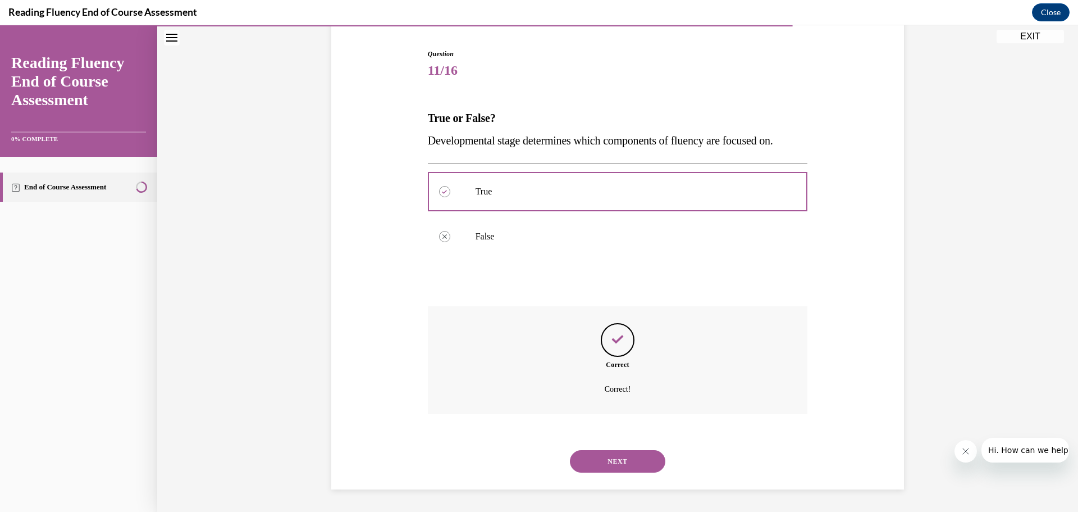
click at [616, 461] on button "NEXT" at bounding box center [617, 461] width 95 height 22
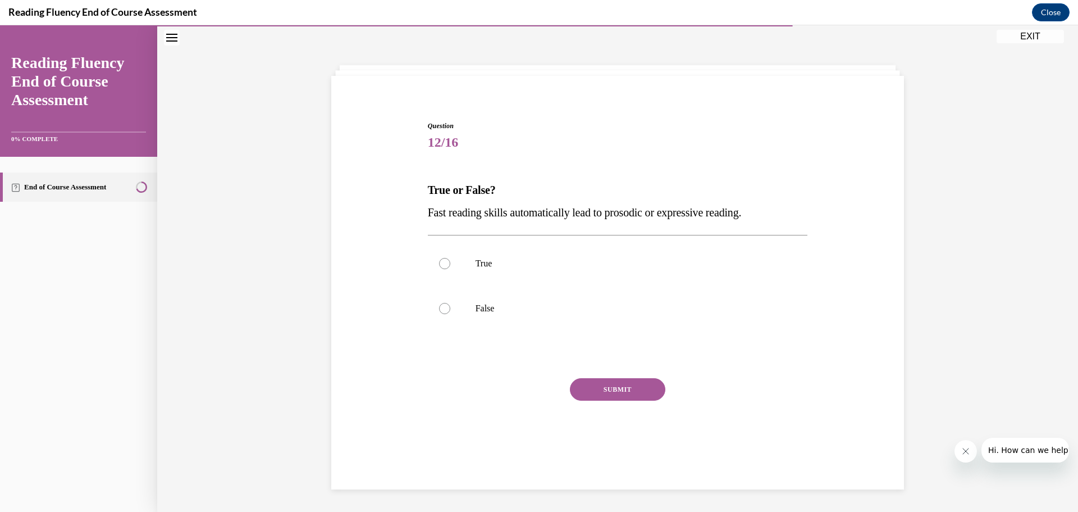
scroll to position [35, 0]
click at [452, 309] on label "False" at bounding box center [618, 308] width 380 height 45
click at [450, 309] on input "False" at bounding box center [444, 308] width 11 height 11
radio input "true"
click at [610, 391] on button "SUBMIT" at bounding box center [617, 389] width 95 height 22
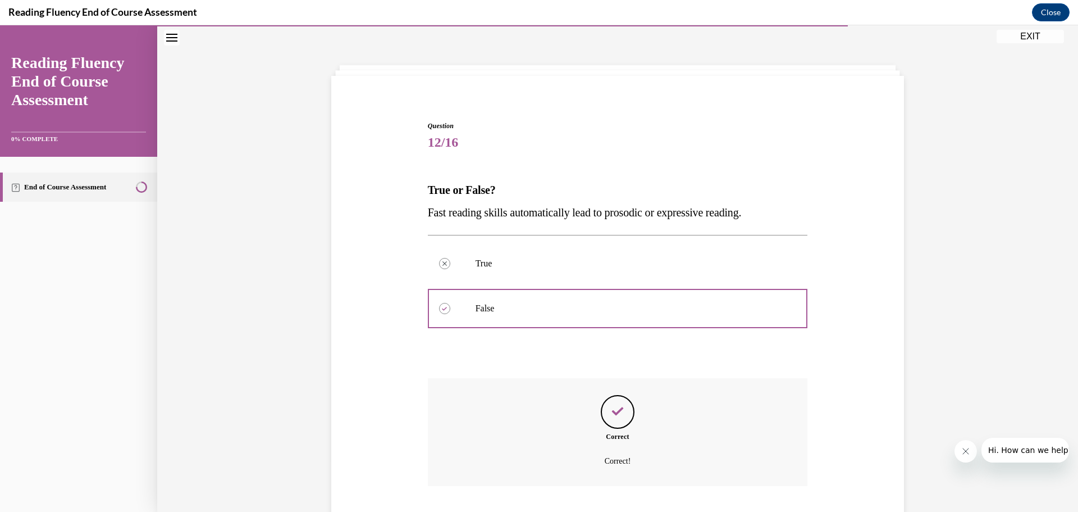
scroll to position [107, 0]
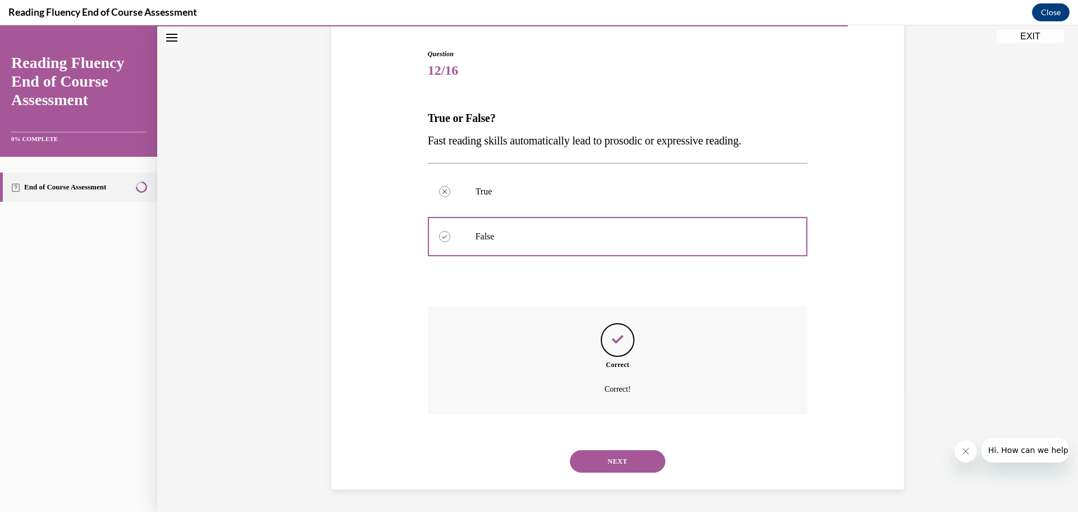
click at [608, 453] on button "NEXT" at bounding box center [617, 461] width 95 height 22
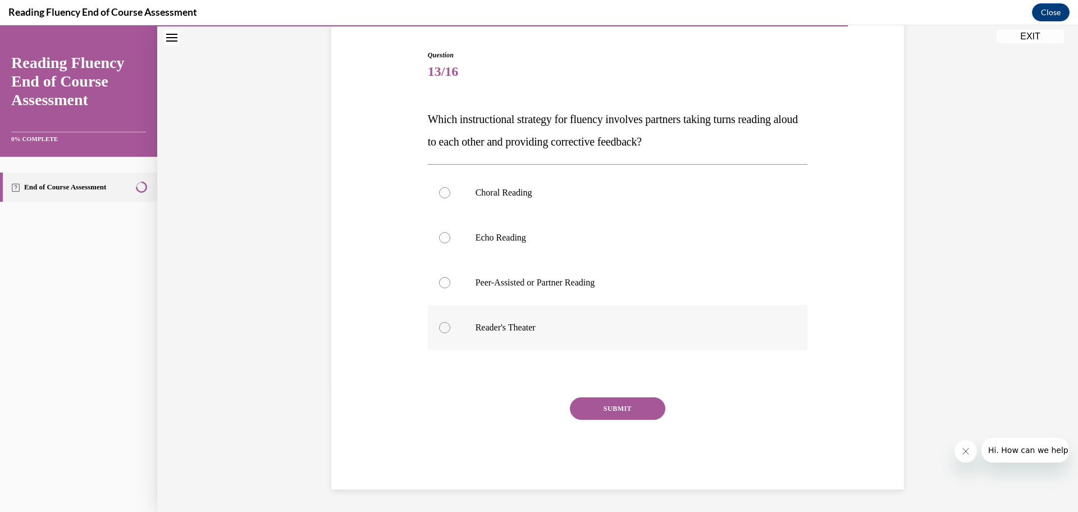
scroll to position [58, 0]
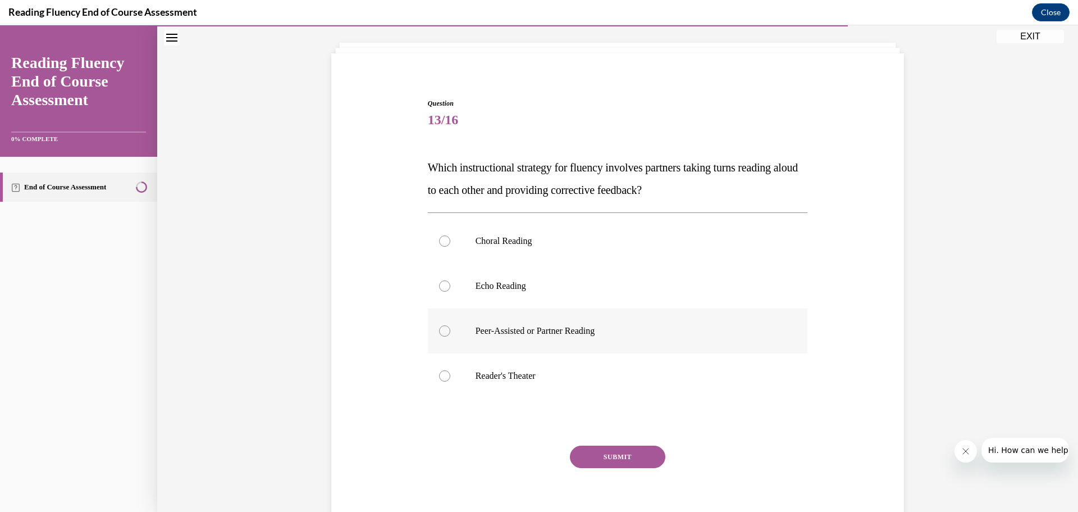
click at [439, 334] on div at bounding box center [444, 330] width 11 height 11
click at [439, 334] on input "Peer-Assisted or Partner Reading" at bounding box center [444, 330] width 11 height 11
radio input "true"
click at [594, 459] on button "SUBMIT" at bounding box center [617, 456] width 95 height 22
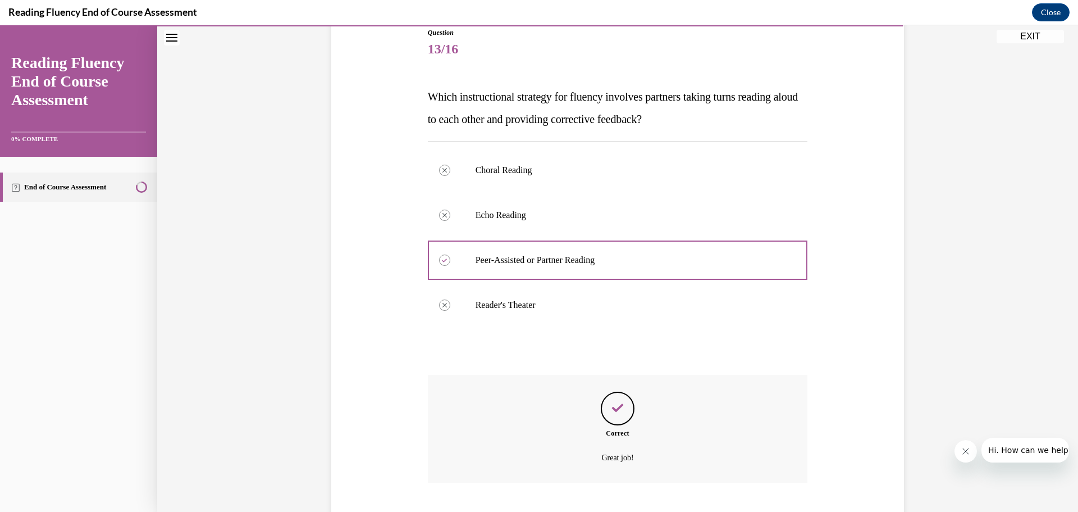
scroll to position [197, 0]
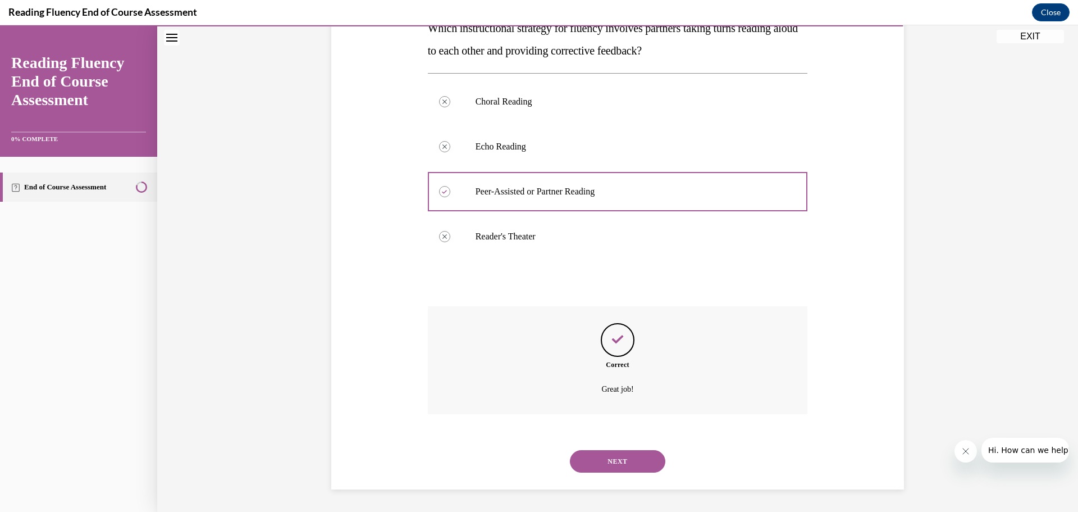
click at [601, 467] on button "NEXT" at bounding box center [617, 461] width 95 height 22
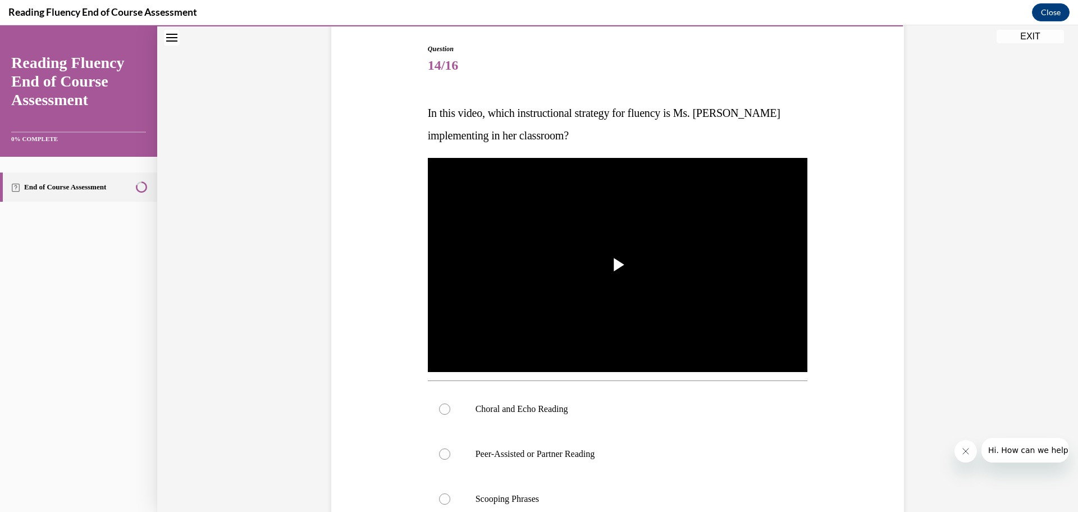
scroll to position [168, 0]
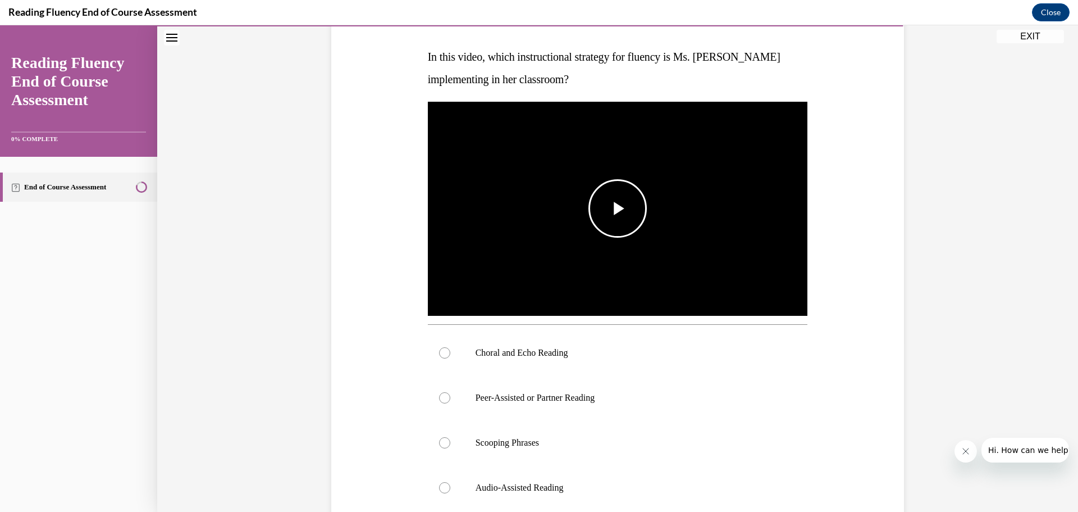
click at [618, 208] on span "Video player" at bounding box center [618, 208] width 0 height 0
click at [440, 357] on div at bounding box center [444, 352] width 11 height 11
click at [440, 357] on input "Choral and Echo Reading" at bounding box center [444, 352] width 11 height 11
radio input "true"
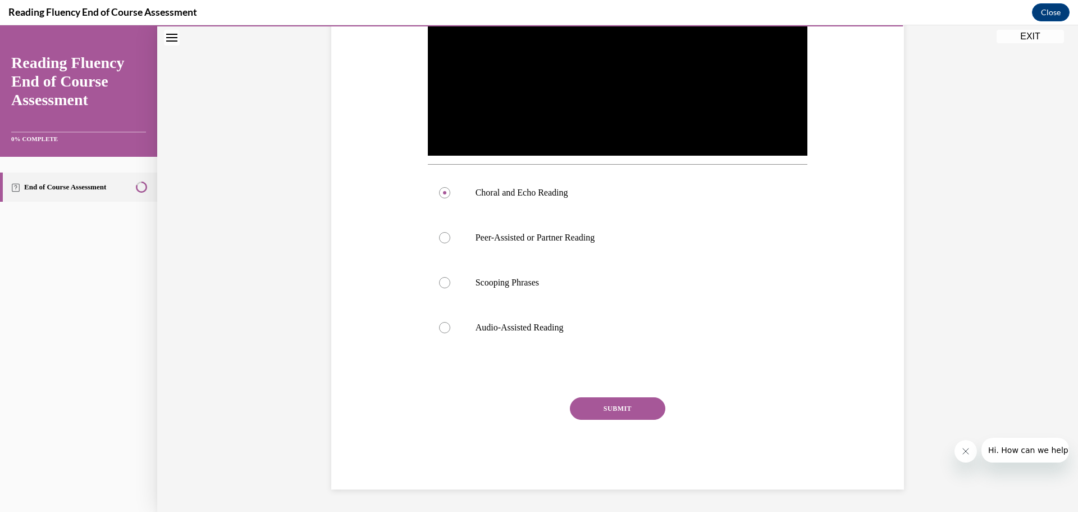
click at [586, 416] on button "SUBMIT" at bounding box center [617, 408] width 95 height 22
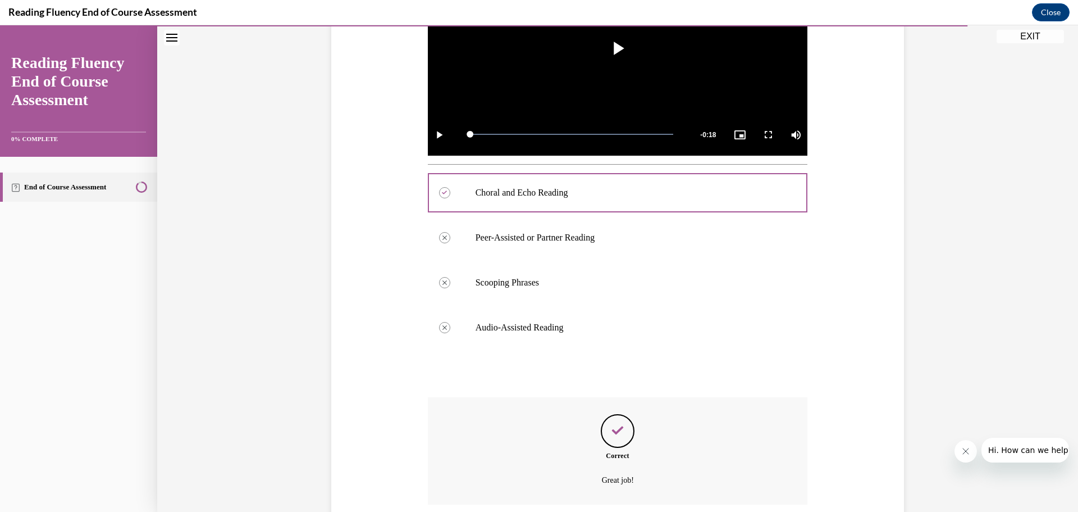
scroll to position [419, 0]
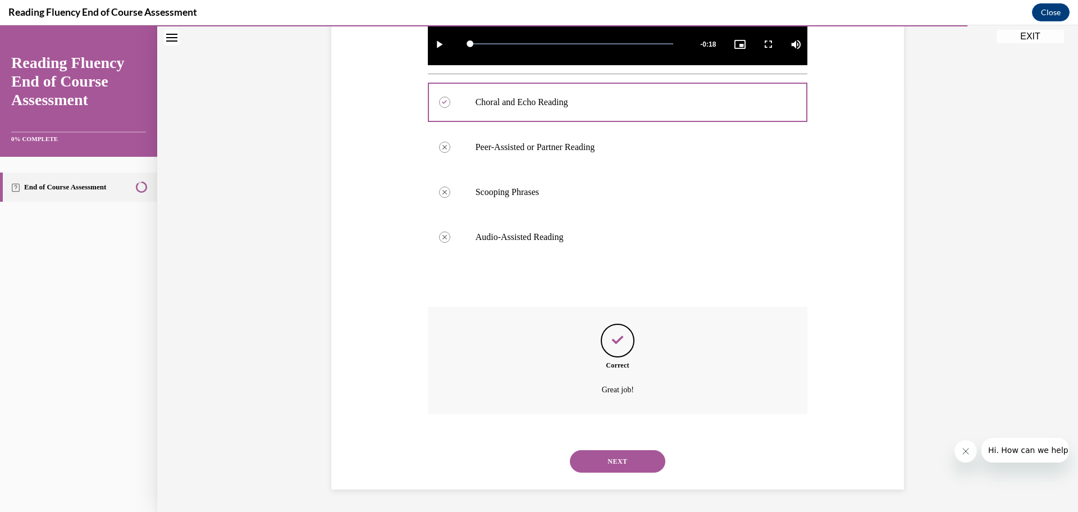
click at [585, 454] on button "NEXT" at bounding box center [617, 461] width 95 height 22
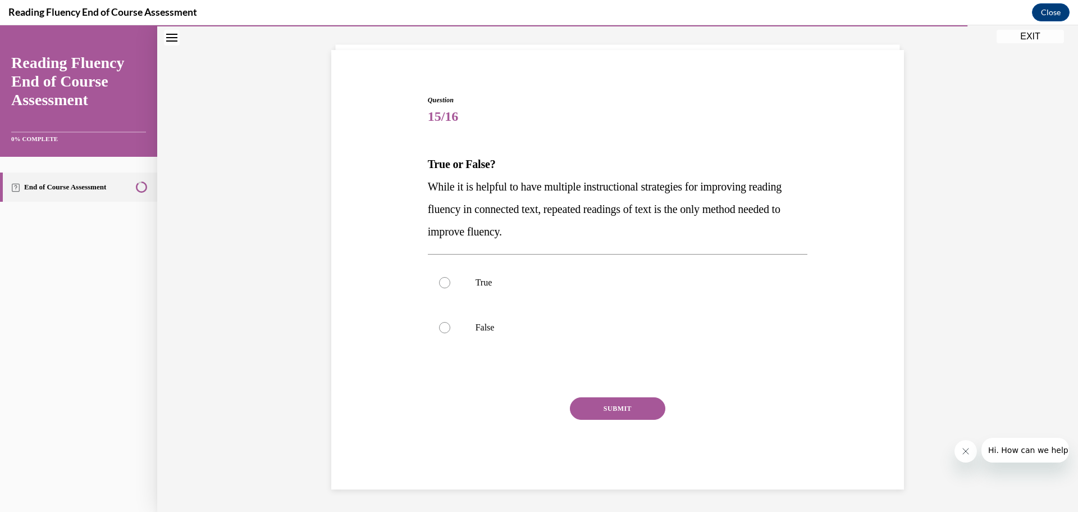
scroll to position [61, 0]
click at [439, 327] on div at bounding box center [444, 327] width 11 height 11
click at [439, 327] on input "False" at bounding box center [444, 327] width 11 height 11
radio input "true"
click at [586, 412] on button "SUBMIT" at bounding box center [617, 408] width 95 height 22
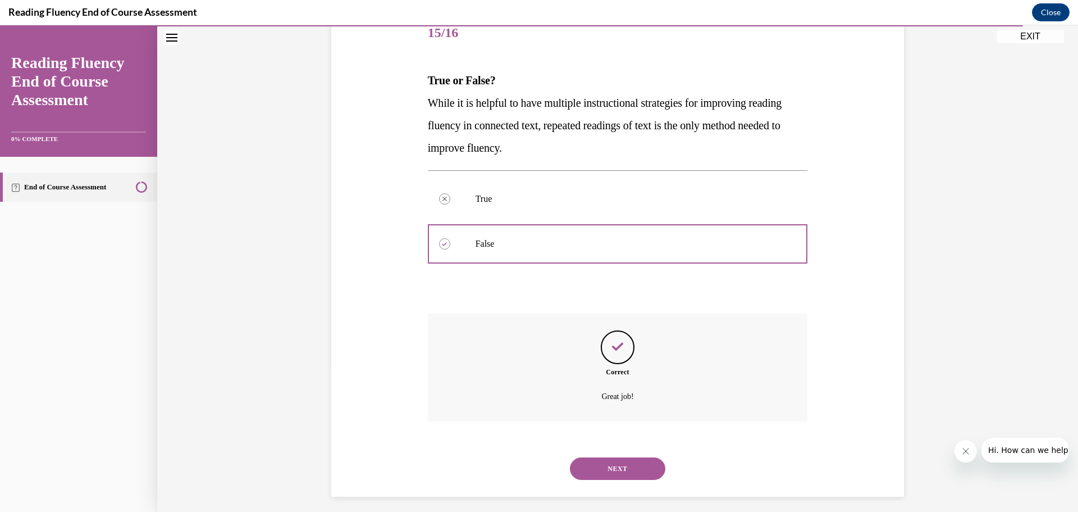
scroll to position [152, 0]
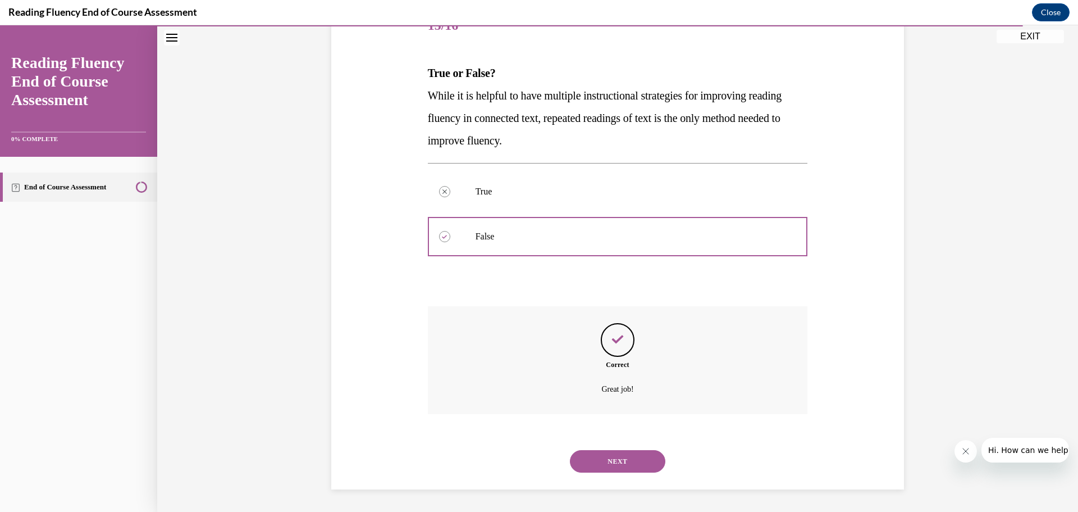
click at [585, 445] on div "NEXT" at bounding box center [618, 461] width 380 height 45
click at [589, 457] on button "NEXT" at bounding box center [617, 461] width 95 height 22
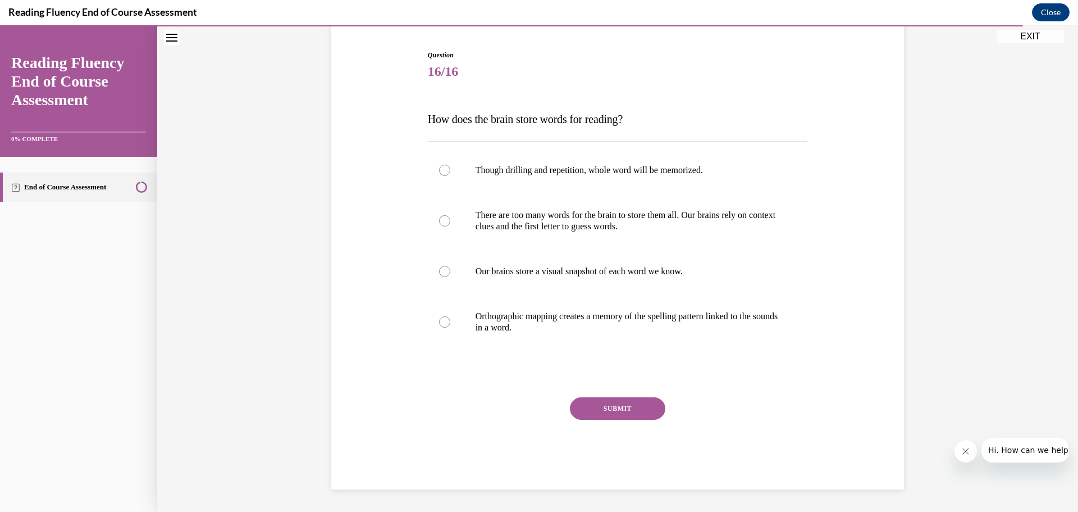
scroll to position [106, 0]
click at [435, 327] on label "Orthographic mapping creates a memory of the spelling pattern linked to the sou…" at bounding box center [618, 322] width 380 height 56
click at [439, 327] on input "Orthographic mapping creates a memory of the spelling pattern linked to the sou…" at bounding box center [444, 321] width 11 height 11
radio input "true"
click at [574, 402] on button "SUBMIT" at bounding box center [617, 408] width 95 height 22
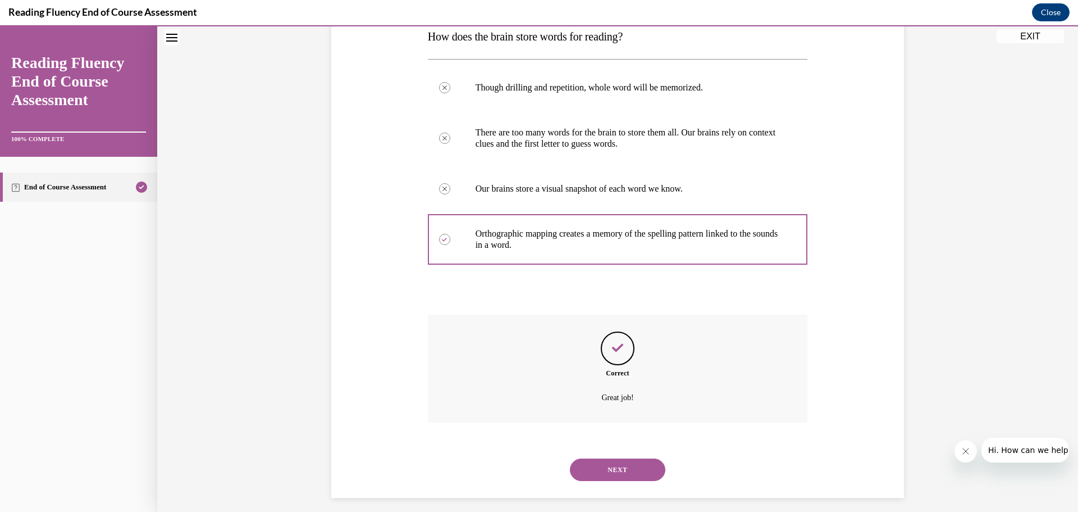
scroll to position [197, 0]
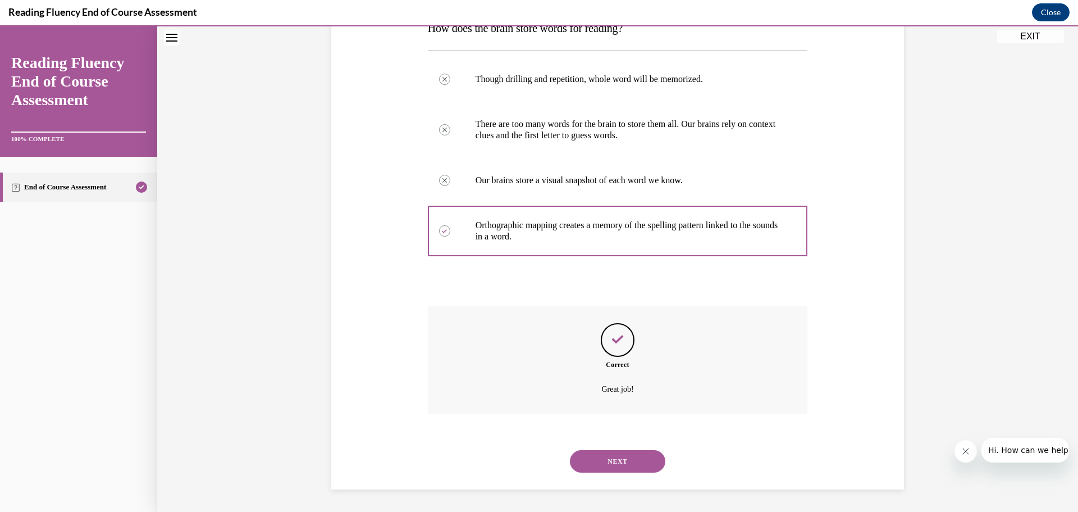
click at [632, 466] on button "NEXT" at bounding box center [617, 461] width 95 height 22
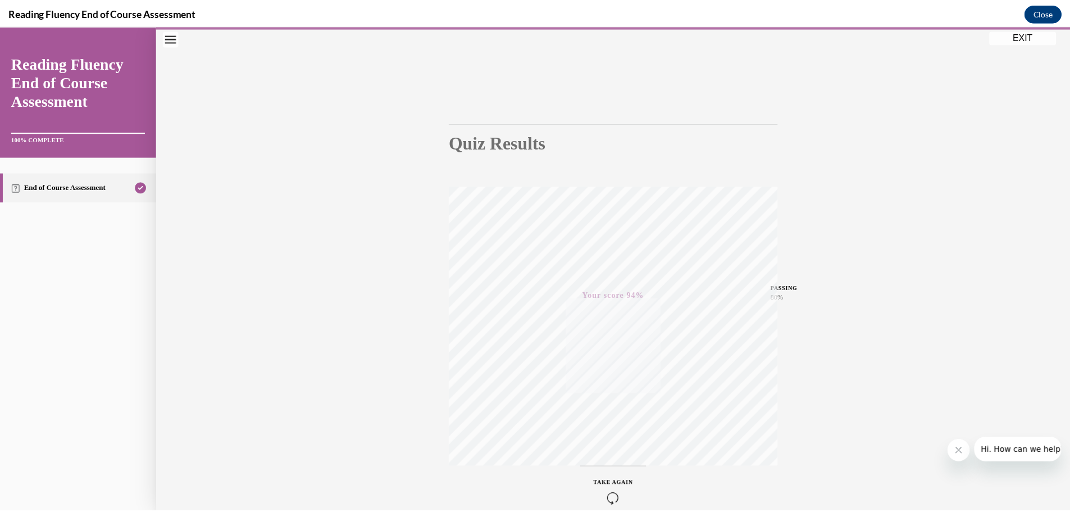
scroll to position [0, 0]
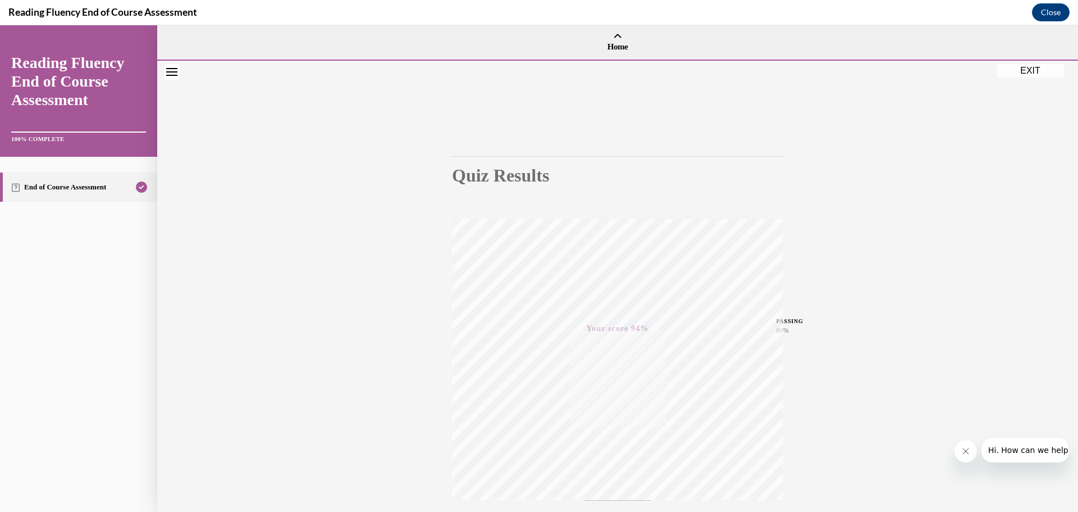
click at [1024, 73] on button "EXIT" at bounding box center [1030, 70] width 67 height 13
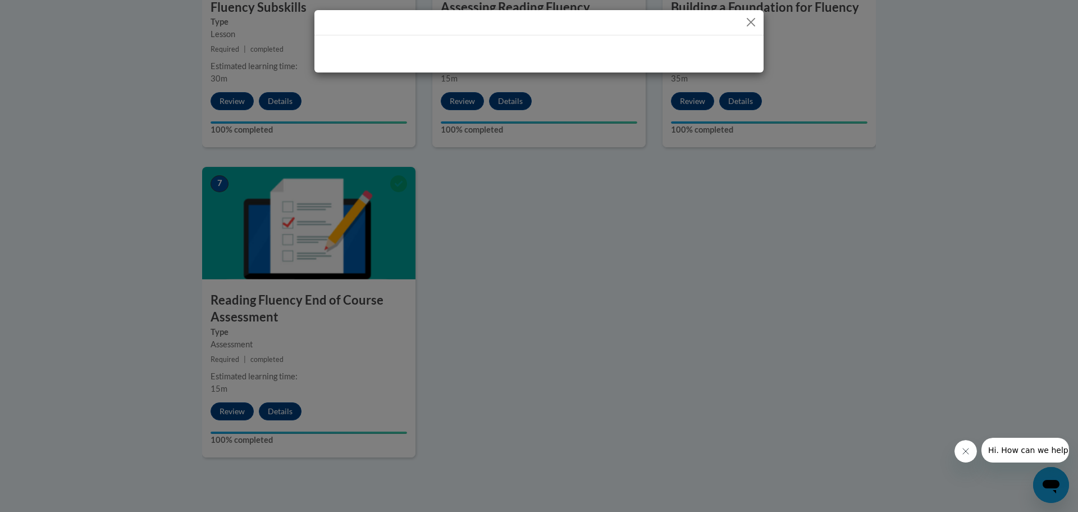
click at [751, 24] on button "Close" at bounding box center [751, 22] width 14 height 14
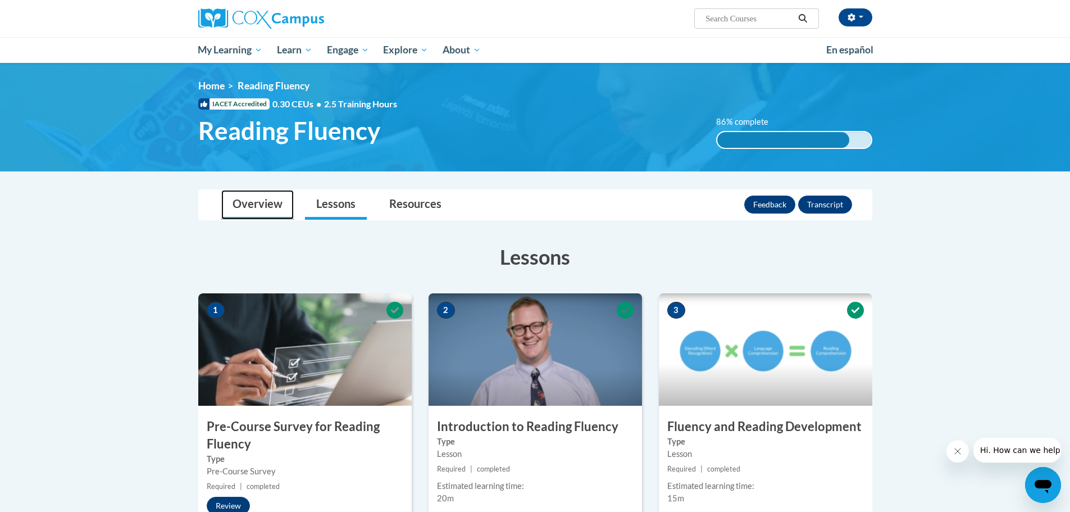
click at [271, 200] on link "Overview" at bounding box center [257, 205] width 72 height 30
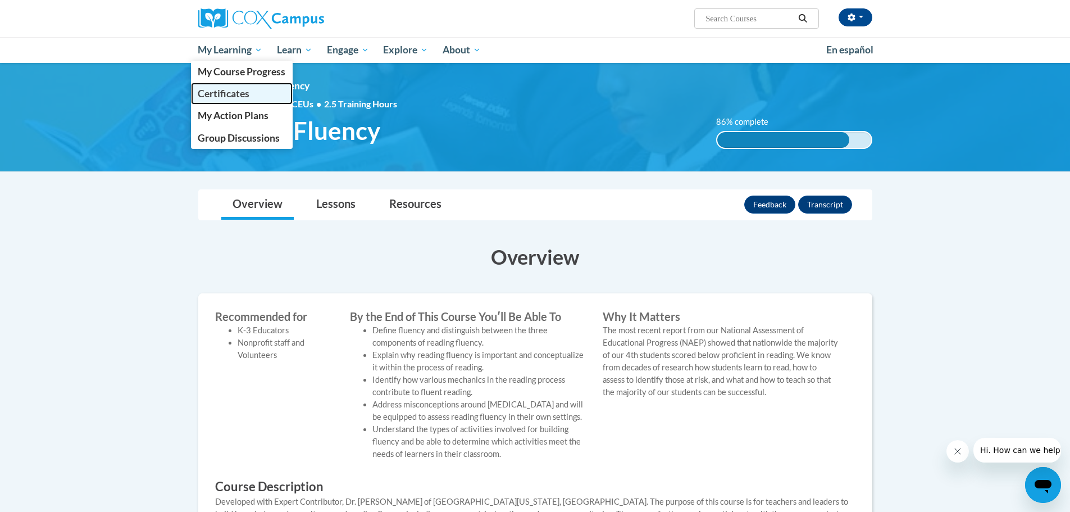
click at [232, 89] on span "Certificates" at bounding box center [224, 94] width 52 height 12
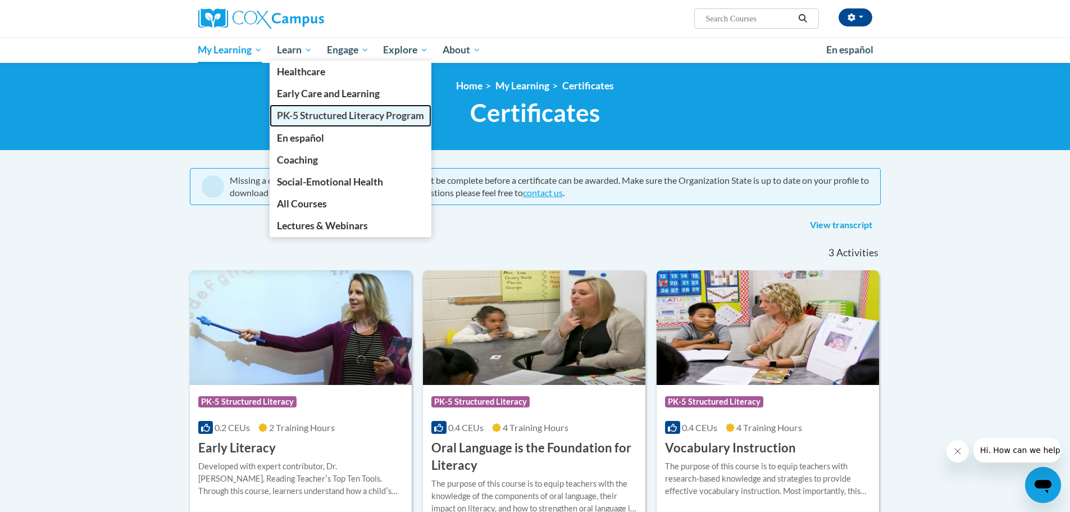
click at [300, 116] on span "PK-5 Structured Literacy Program" at bounding box center [350, 116] width 147 height 12
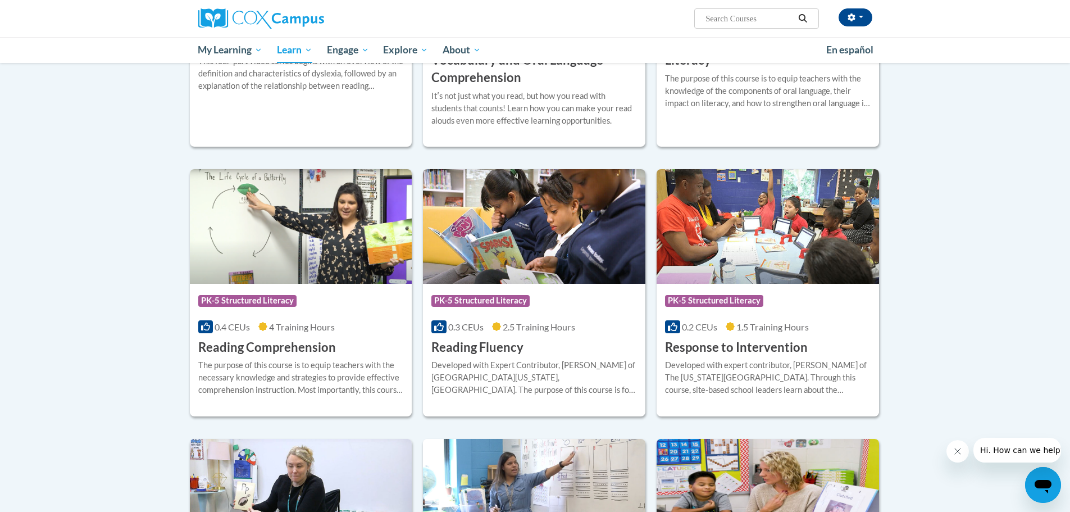
scroll to position [836, 0]
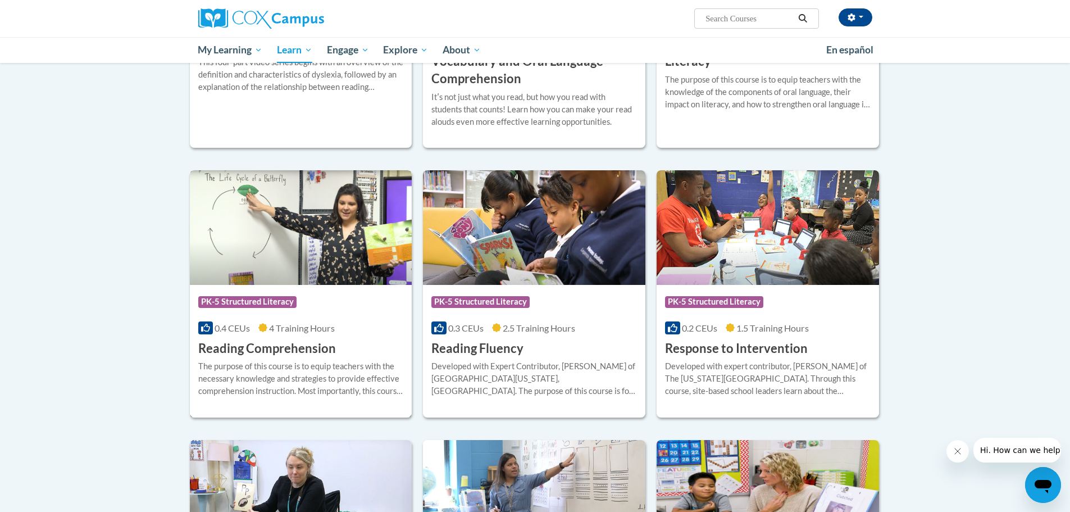
click at [312, 359] on div at bounding box center [301, 359] width 206 height 1
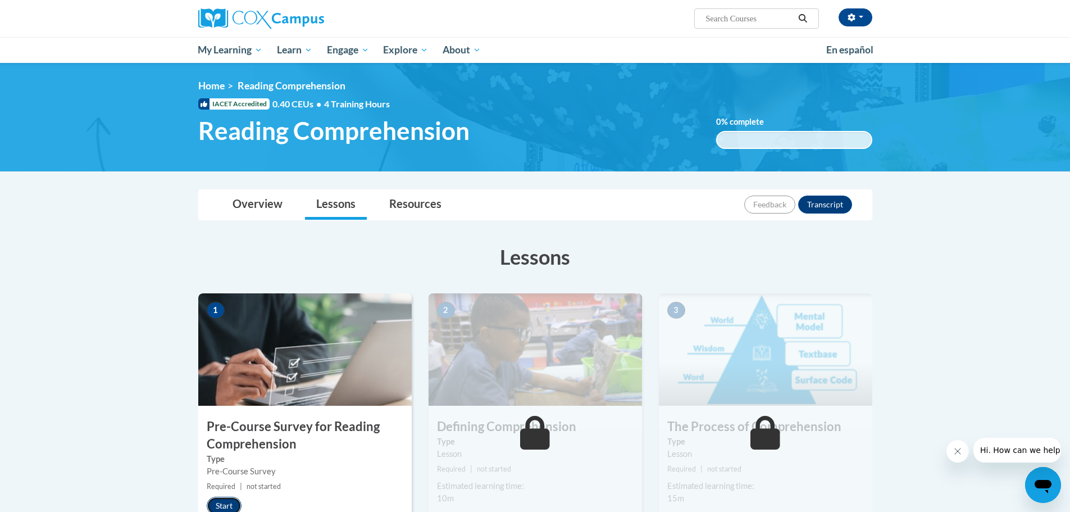
click at [225, 504] on button "Start" at bounding box center [224, 505] width 35 height 18
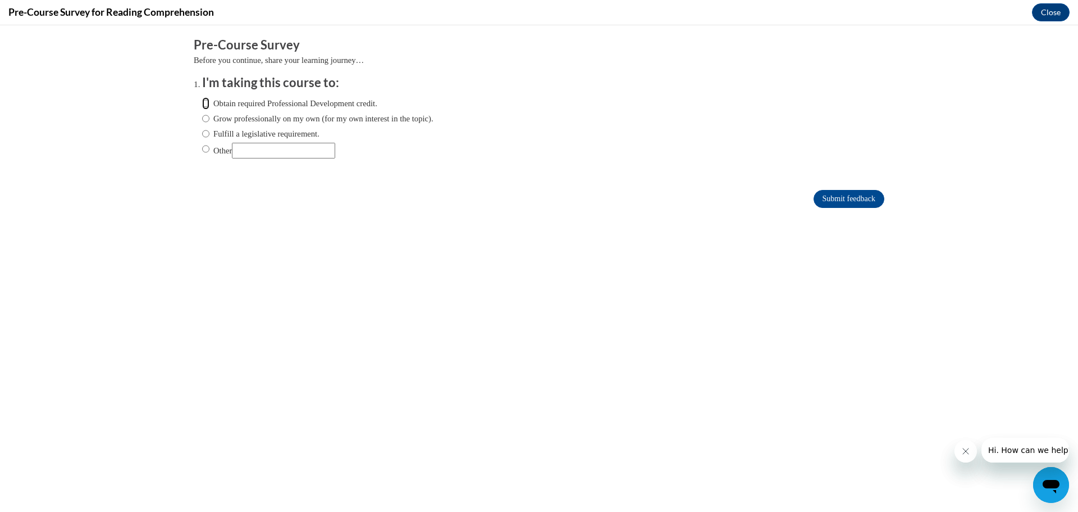
click at [202, 106] on input "Obtain required Professional Development credit." at bounding box center [205, 103] width 7 height 12
radio input "true"
click at [202, 119] on input "Grow professionally on my own (for my own interest in the topic)." at bounding box center [205, 118] width 7 height 12
radio input "true"
click at [202, 102] on input "Obtain required Professional Development credit." at bounding box center [205, 103] width 7 height 12
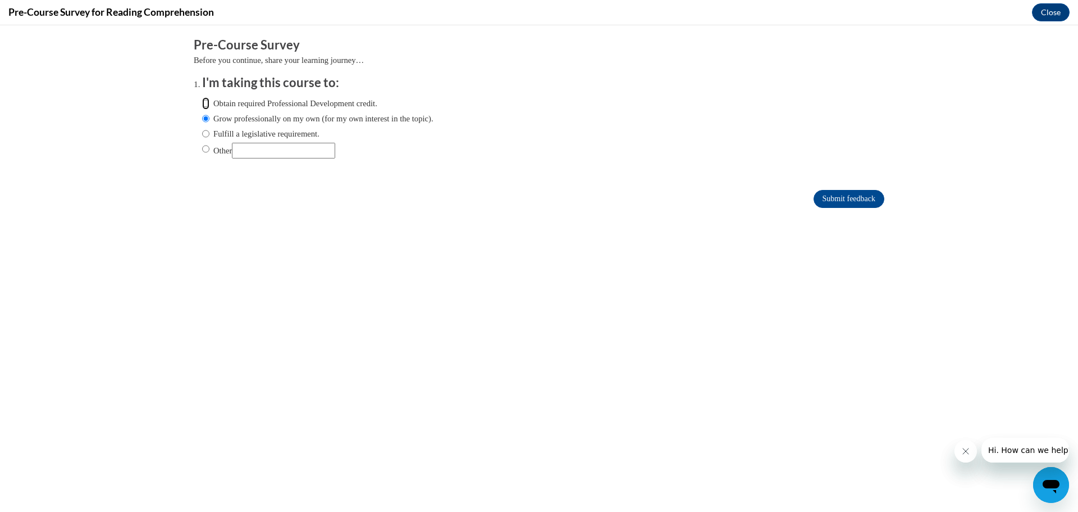
radio input "true"
click at [819, 201] on input "Submit feedback" at bounding box center [849, 199] width 71 height 18
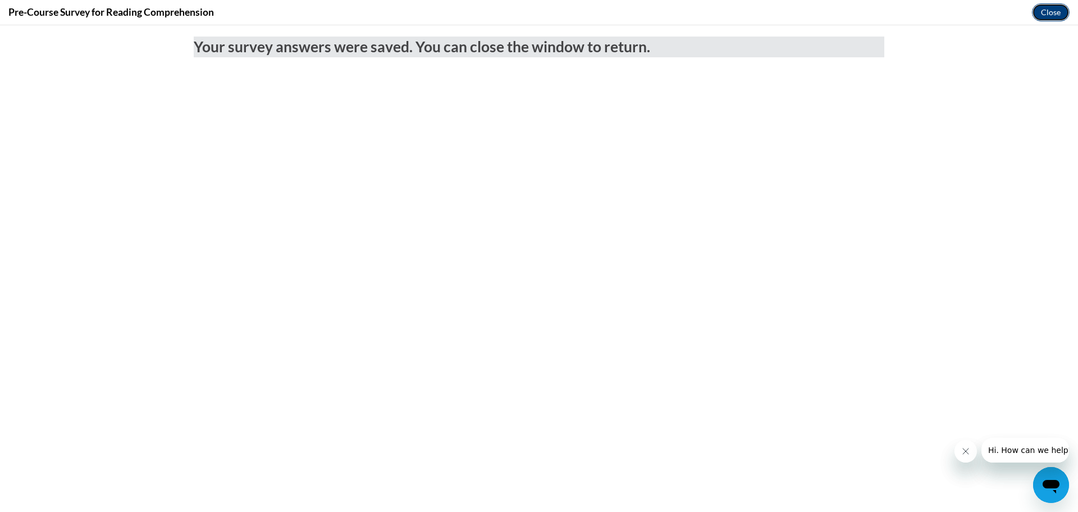
click at [1042, 14] on button "Close" at bounding box center [1051, 12] width 38 height 18
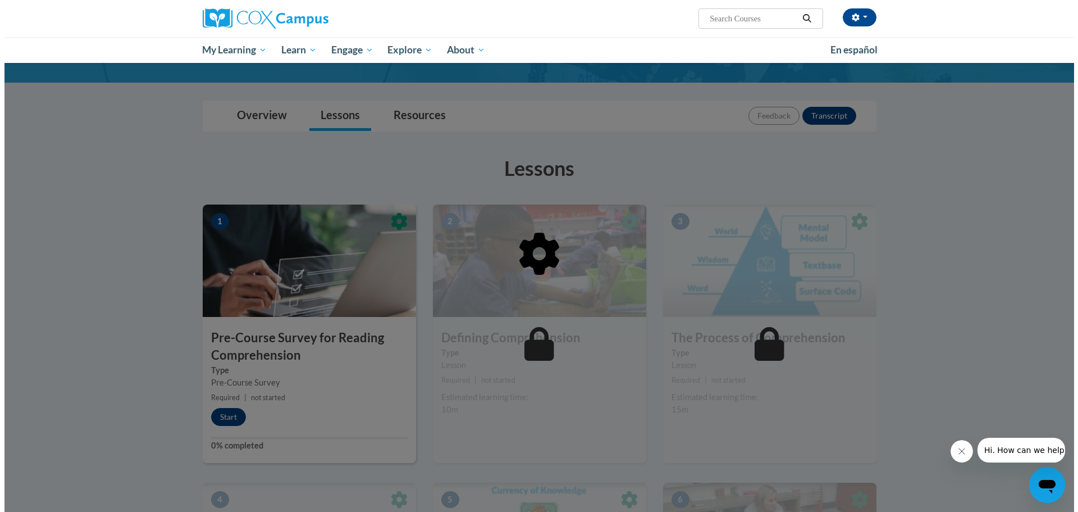
scroll to position [112, 0]
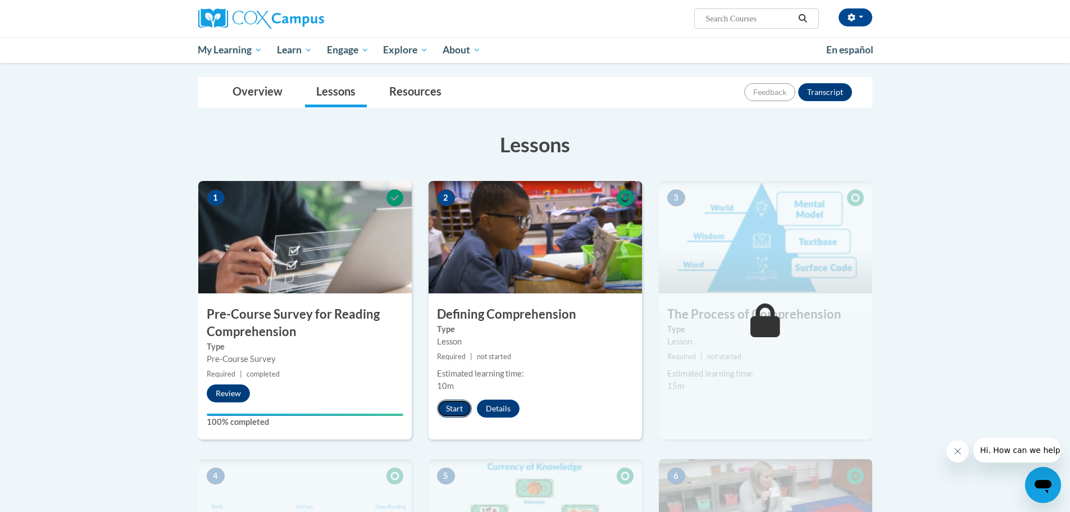
click at [458, 411] on button "Start" at bounding box center [454, 408] width 35 height 18
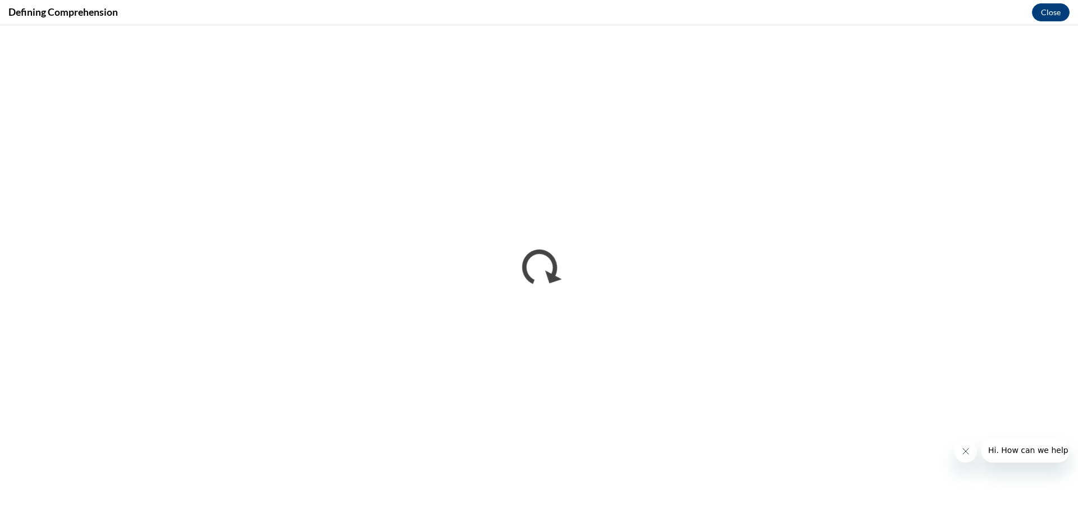
scroll to position [0, 0]
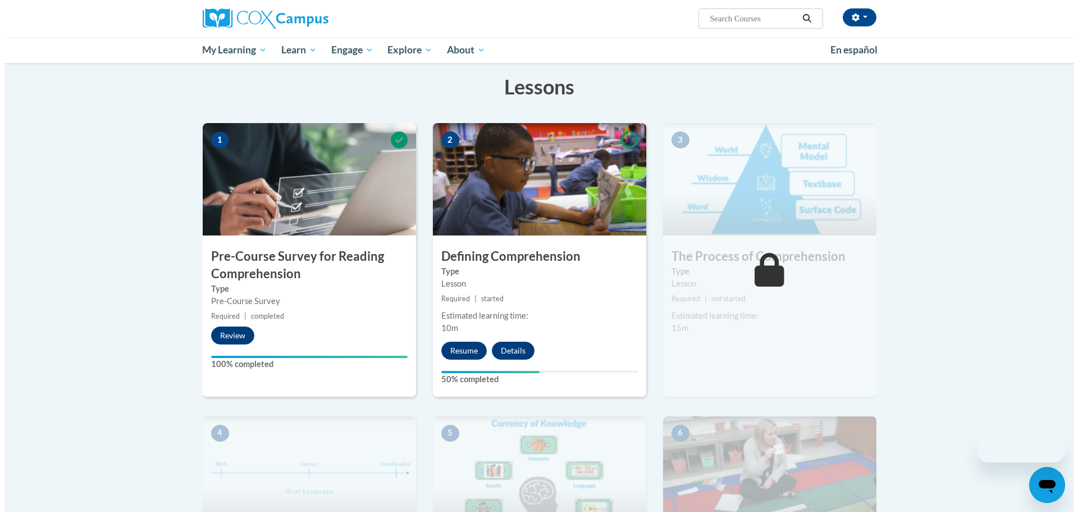
scroll to position [225, 0]
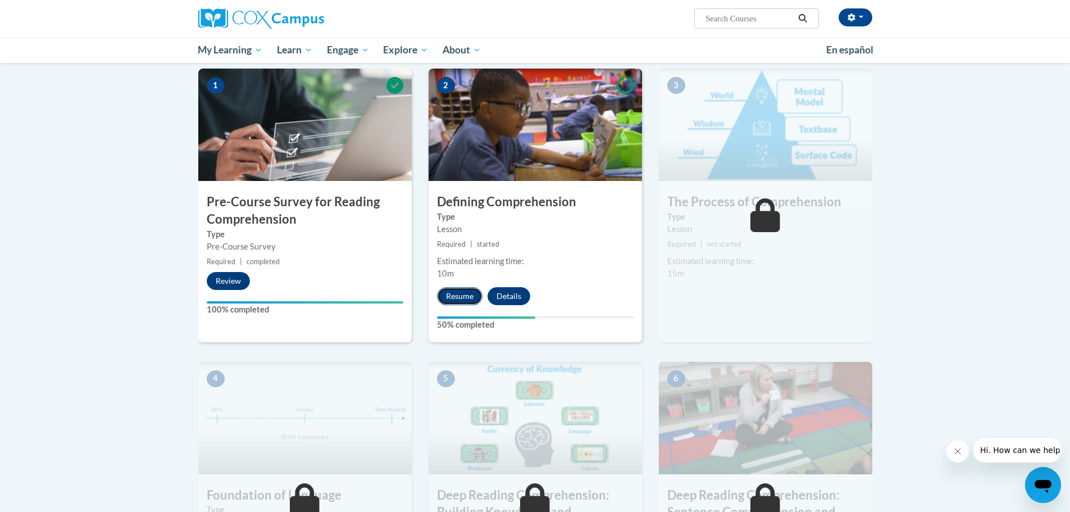
click at [462, 301] on button "Resume" at bounding box center [459, 296] width 45 height 18
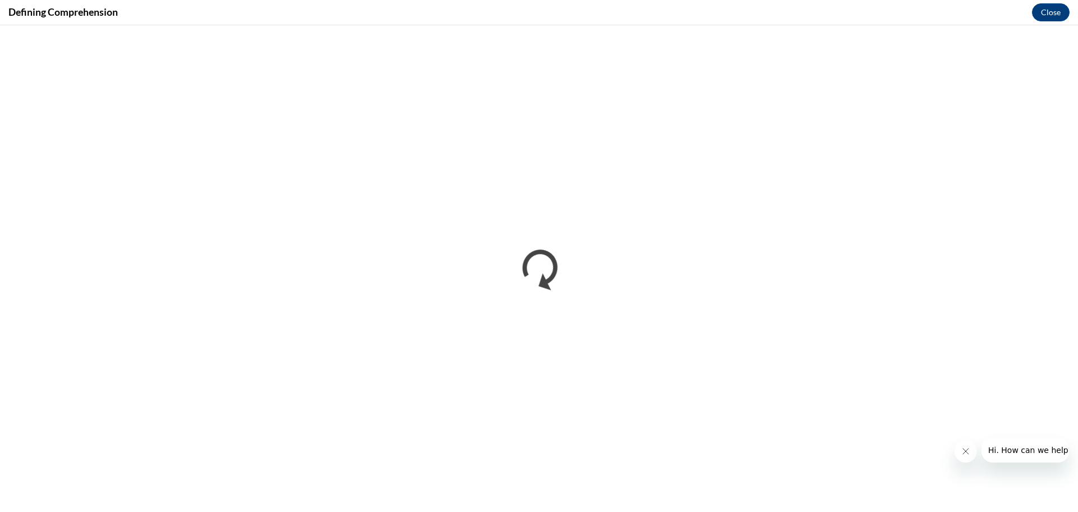
scroll to position [0, 0]
